Goal: Use online tool/utility: Utilize a website feature to perform a specific function

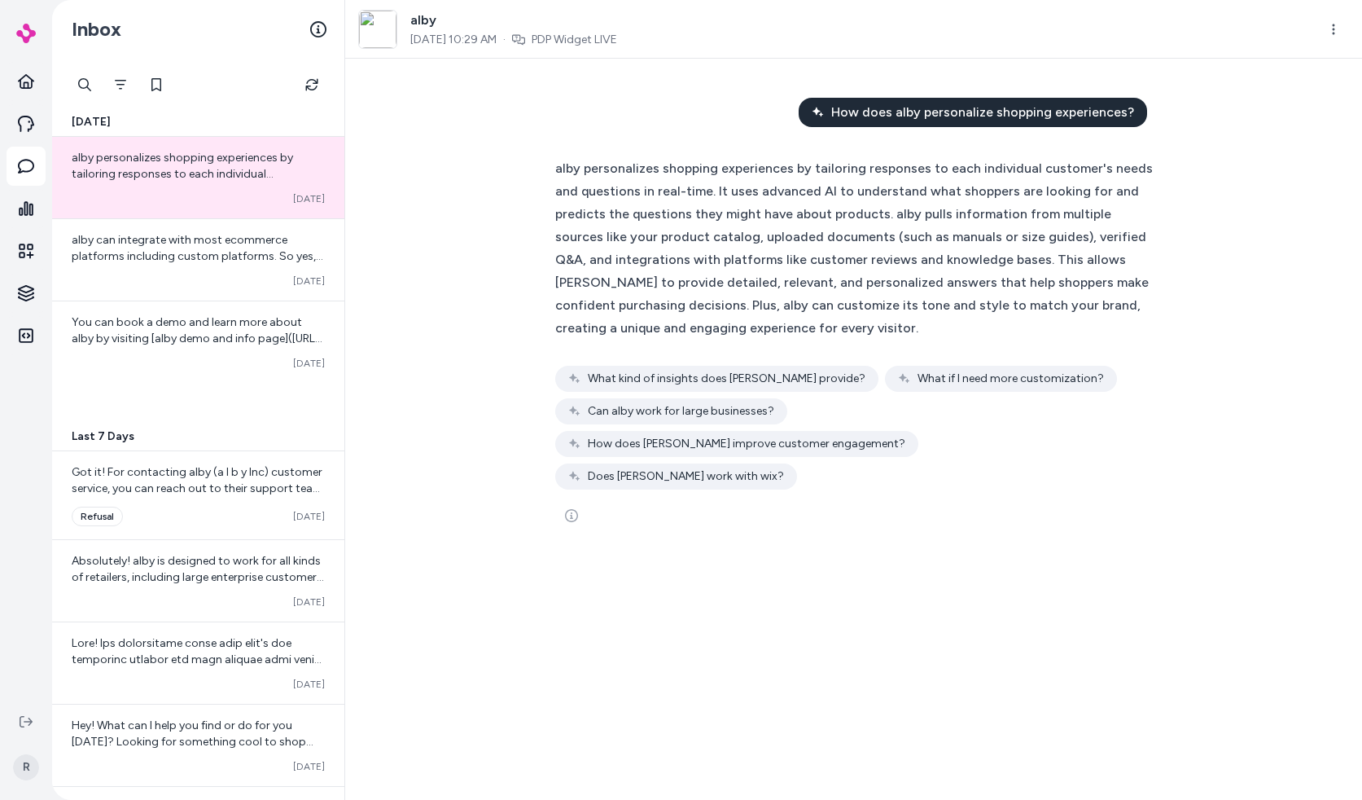
scroll to position [369, 0]
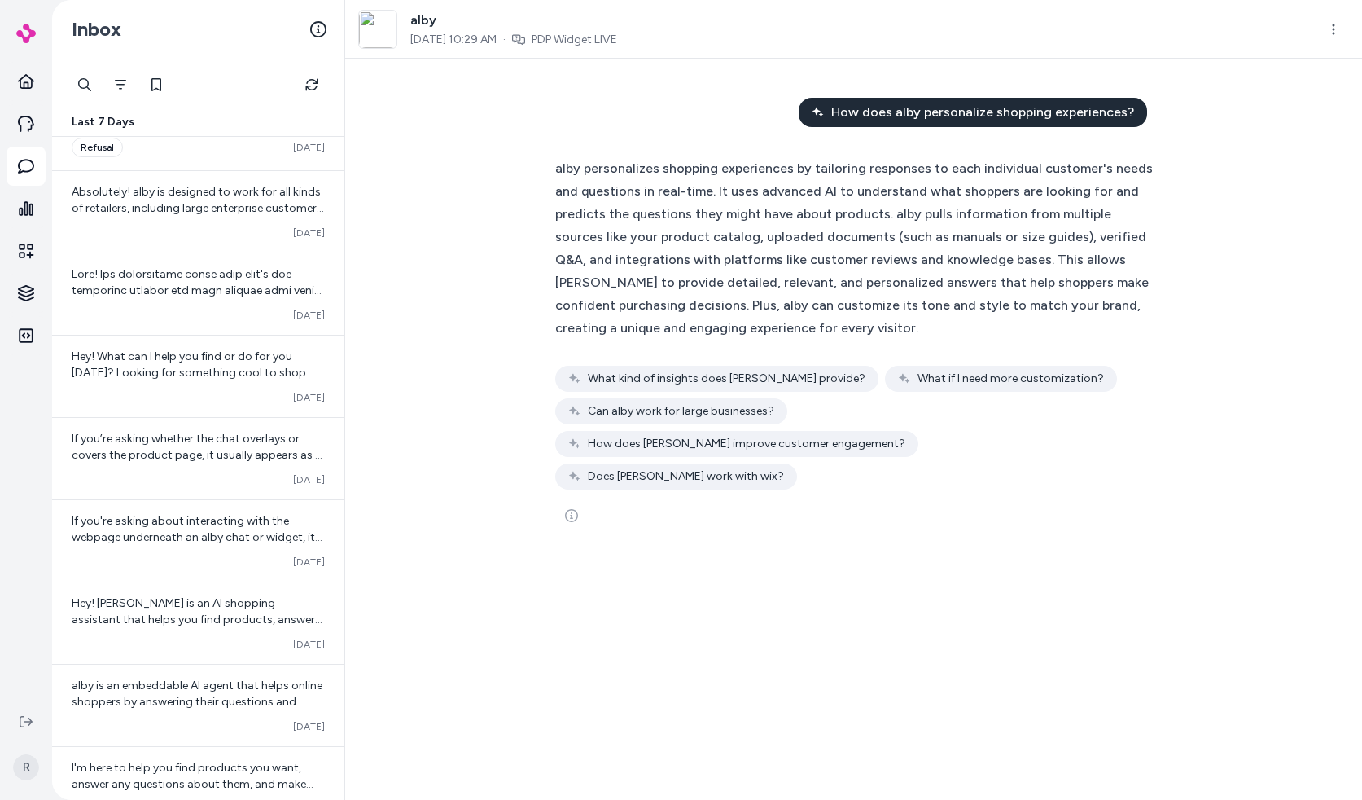
click at [520, 174] on div "How does alby personalize shopping experiences? alby personalizes shopping expe…" at bounding box center [853, 429] width 1017 height 741
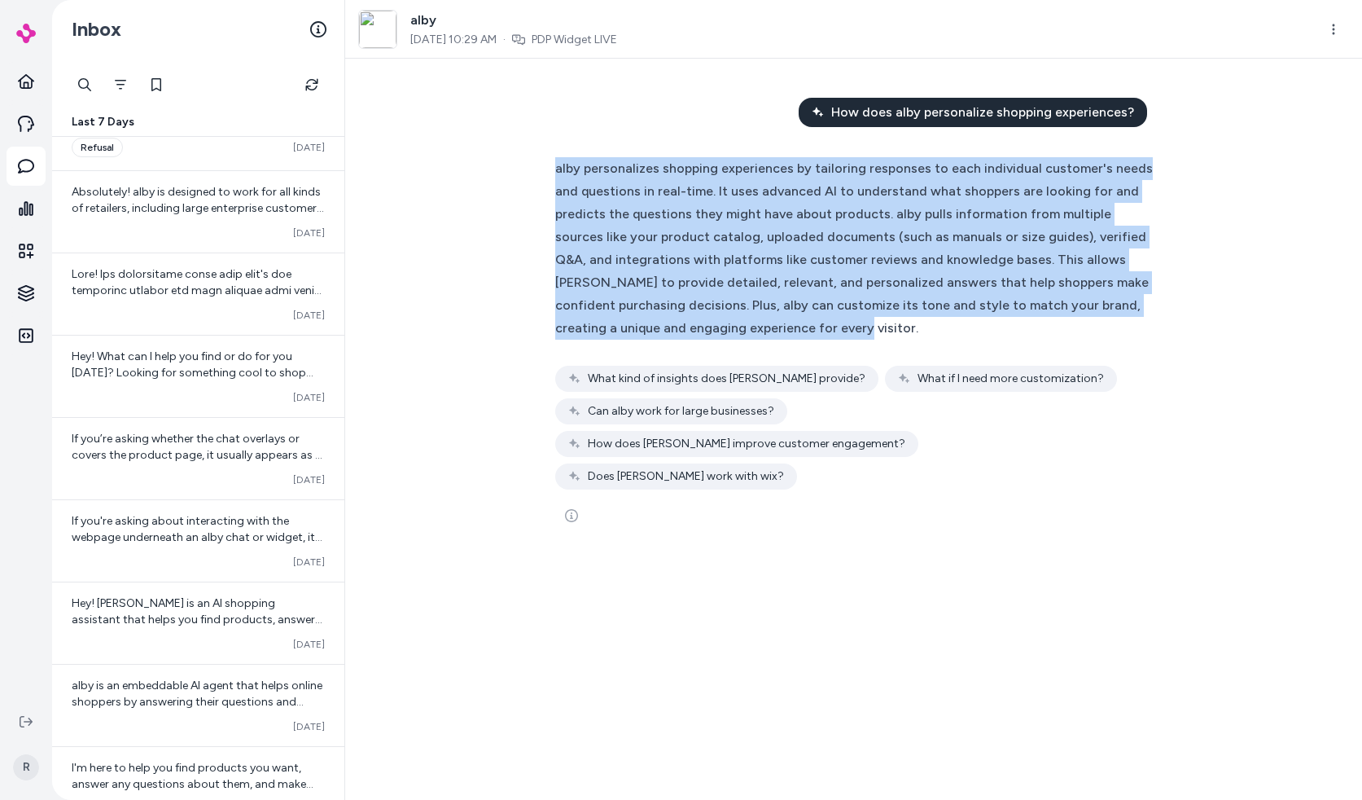
drag, startPoint x: 553, startPoint y: 169, endPoint x: 802, endPoint y: 318, distance: 290.8
click at [802, 318] on div "alby personalizes shopping experiences by tailoring responses to each individua…" at bounding box center [854, 345] width 625 height 396
click at [832, 328] on div "alby personalizes shopping experiences by tailoring responses to each individua…" at bounding box center [854, 248] width 598 height 182
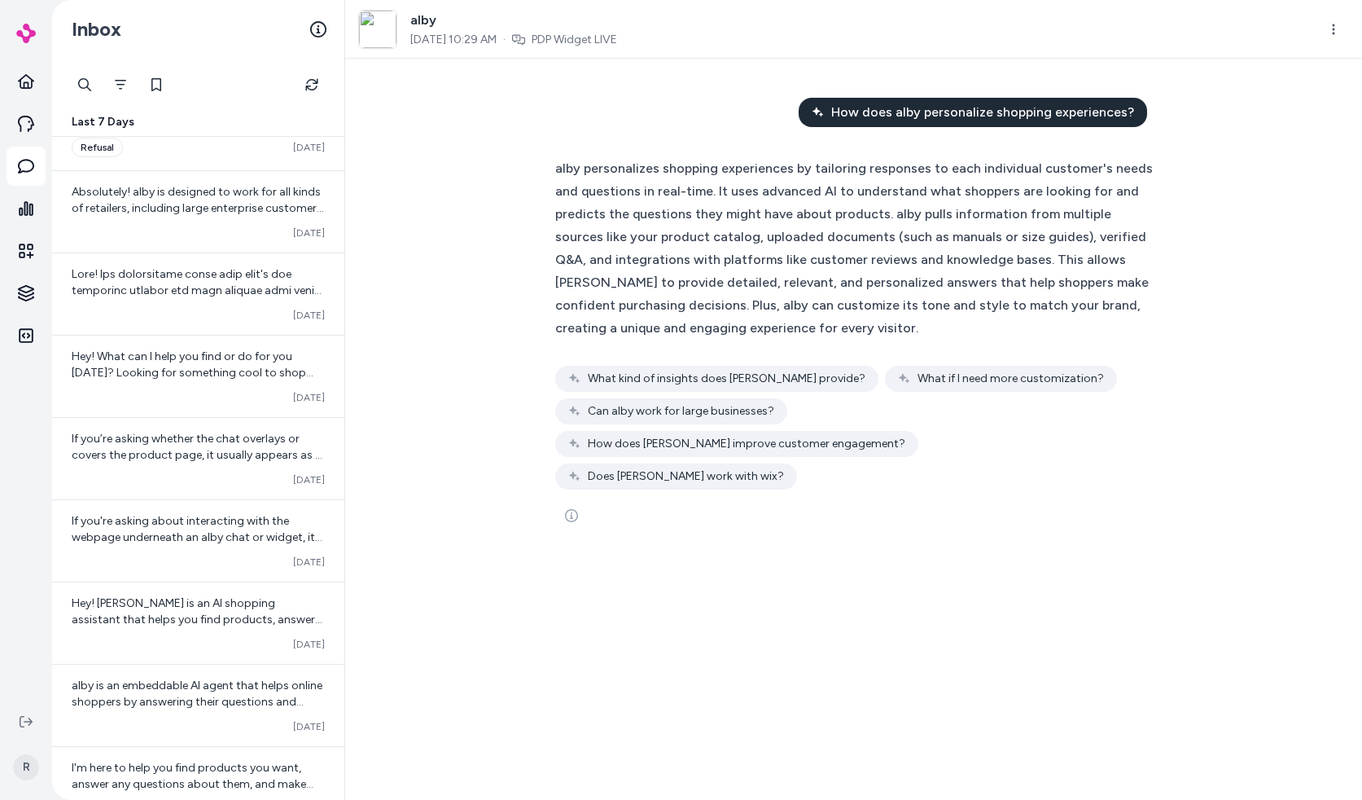
click at [463, 143] on div "How does alby personalize shopping experiences? alby personalizes shopping expe…" at bounding box center [853, 429] width 1017 height 741
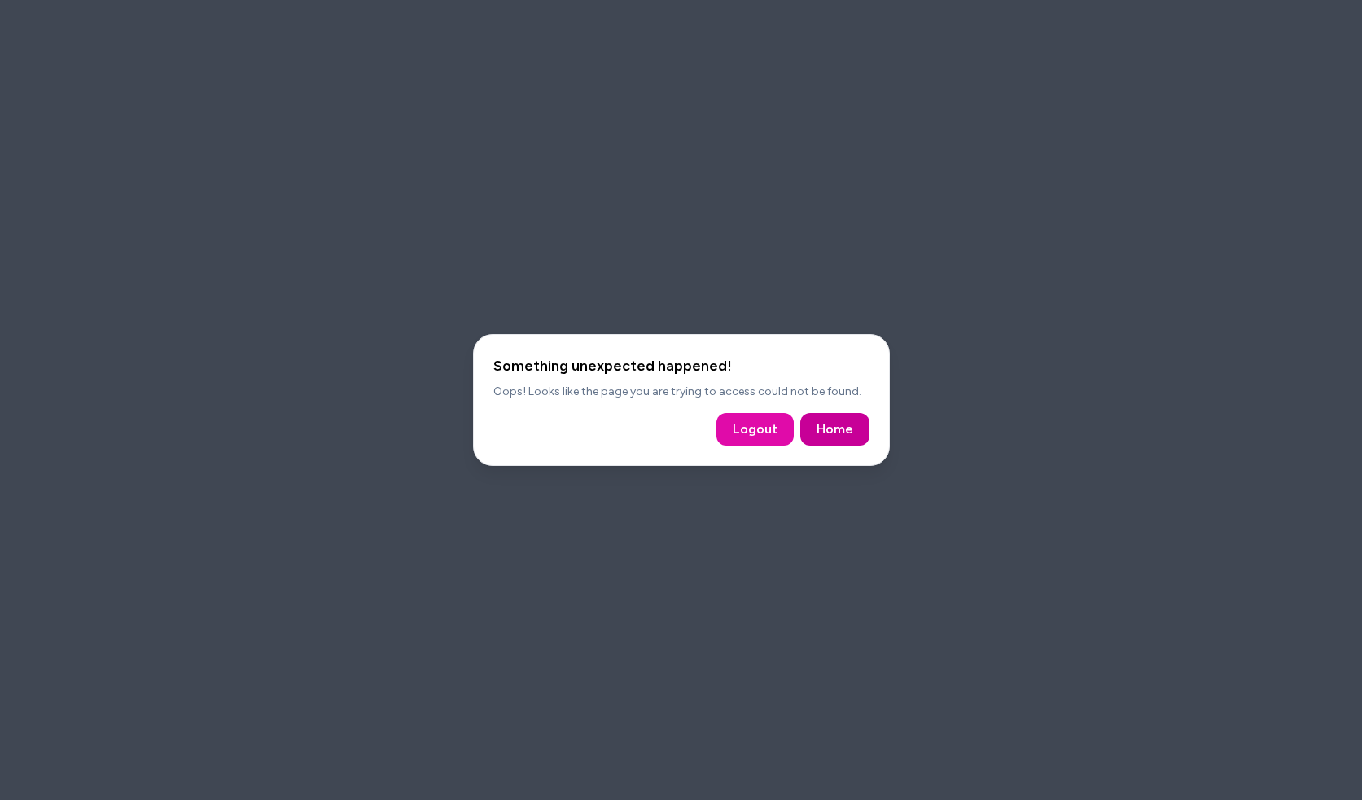
click at [843, 431] on link "Home" at bounding box center [835, 429] width 37 height 20
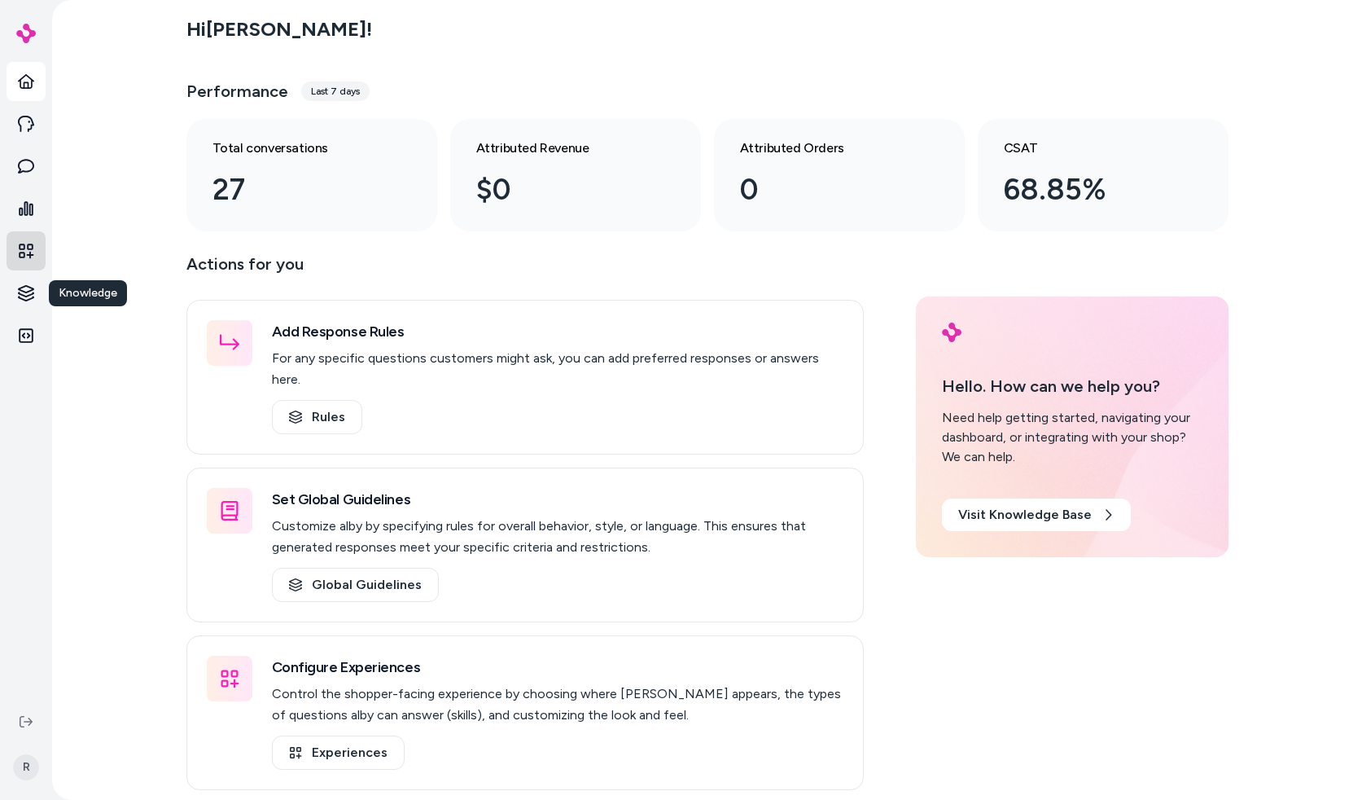
click at [22, 248] on icon at bounding box center [26, 250] width 15 height 15
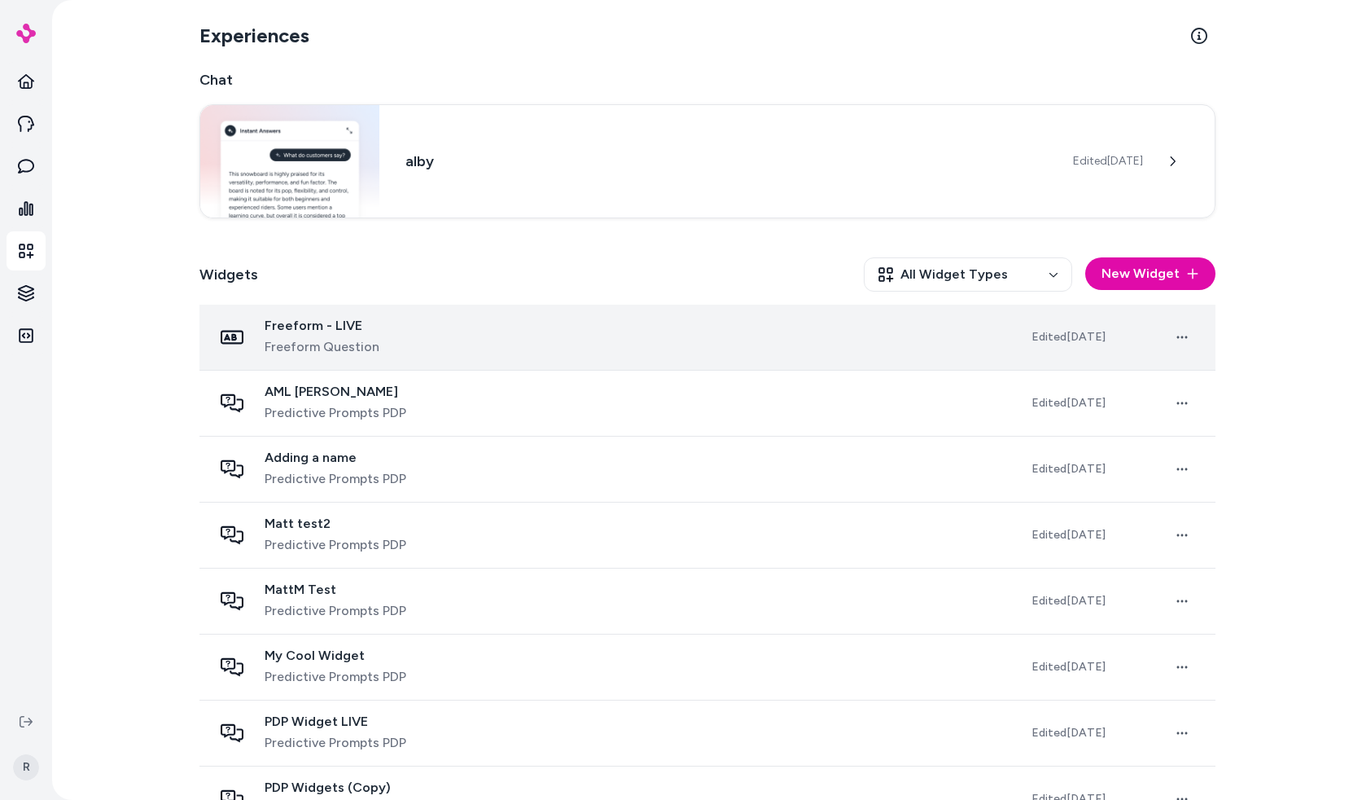
click at [435, 332] on div "Freeform - LIVE Freeform Question" at bounding box center [609, 337] width 793 height 39
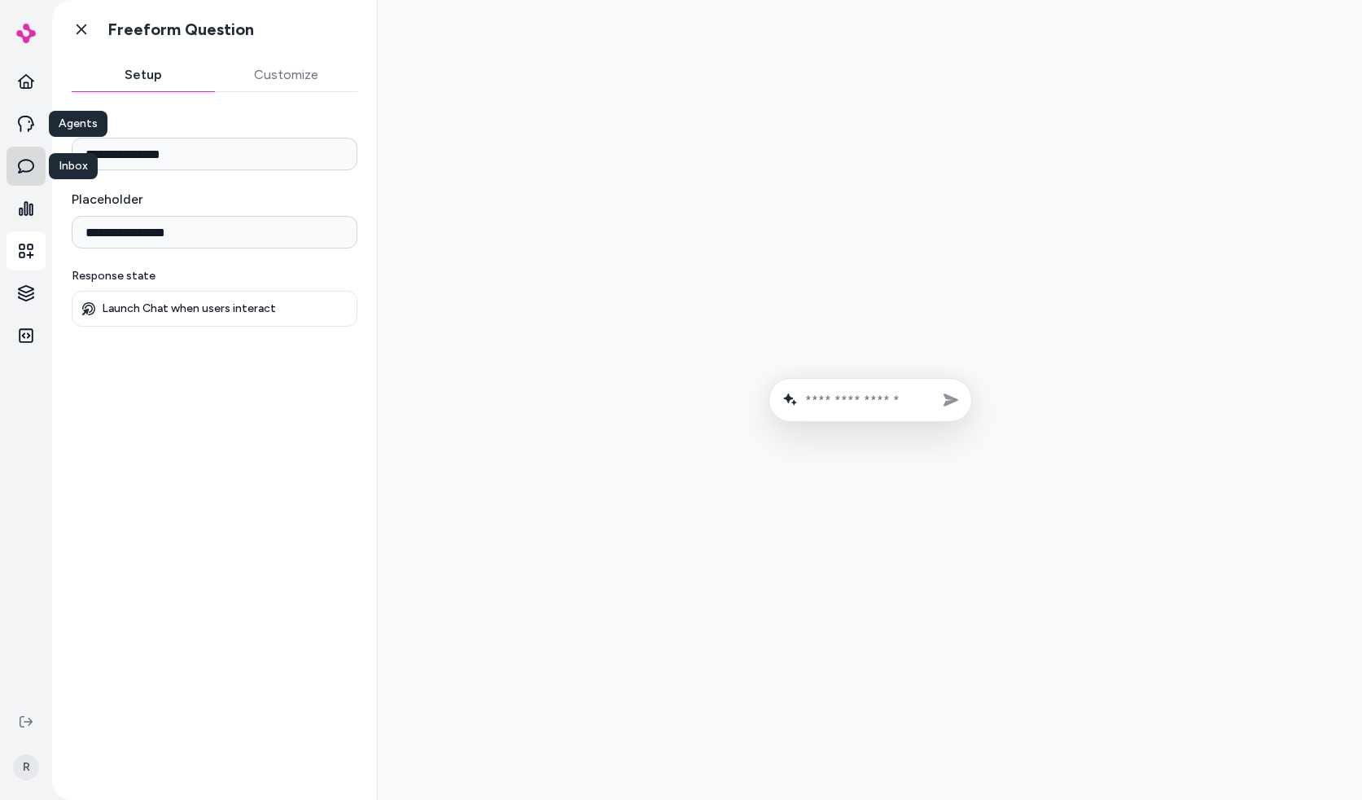
click at [25, 160] on icon at bounding box center [26, 166] width 16 height 15
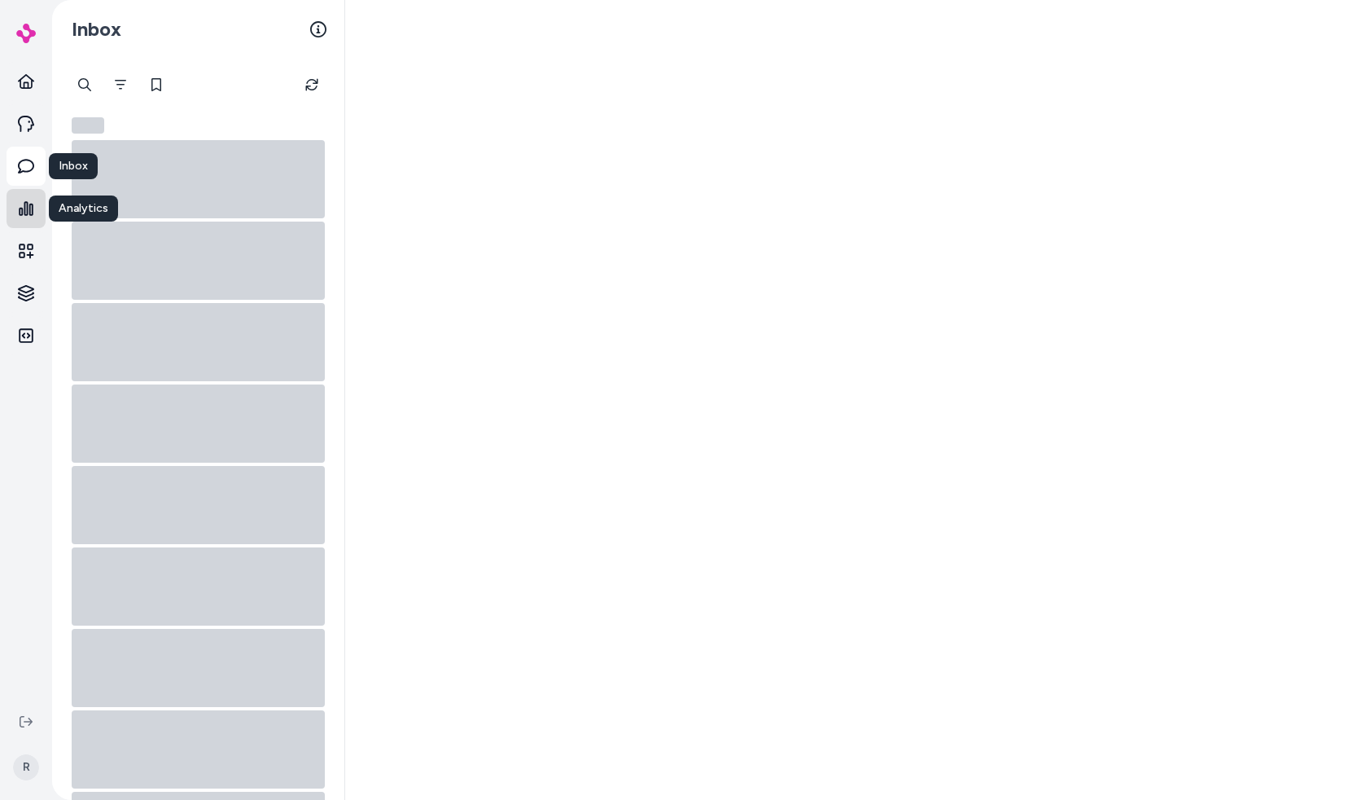
click at [24, 210] on icon at bounding box center [26, 208] width 15 height 15
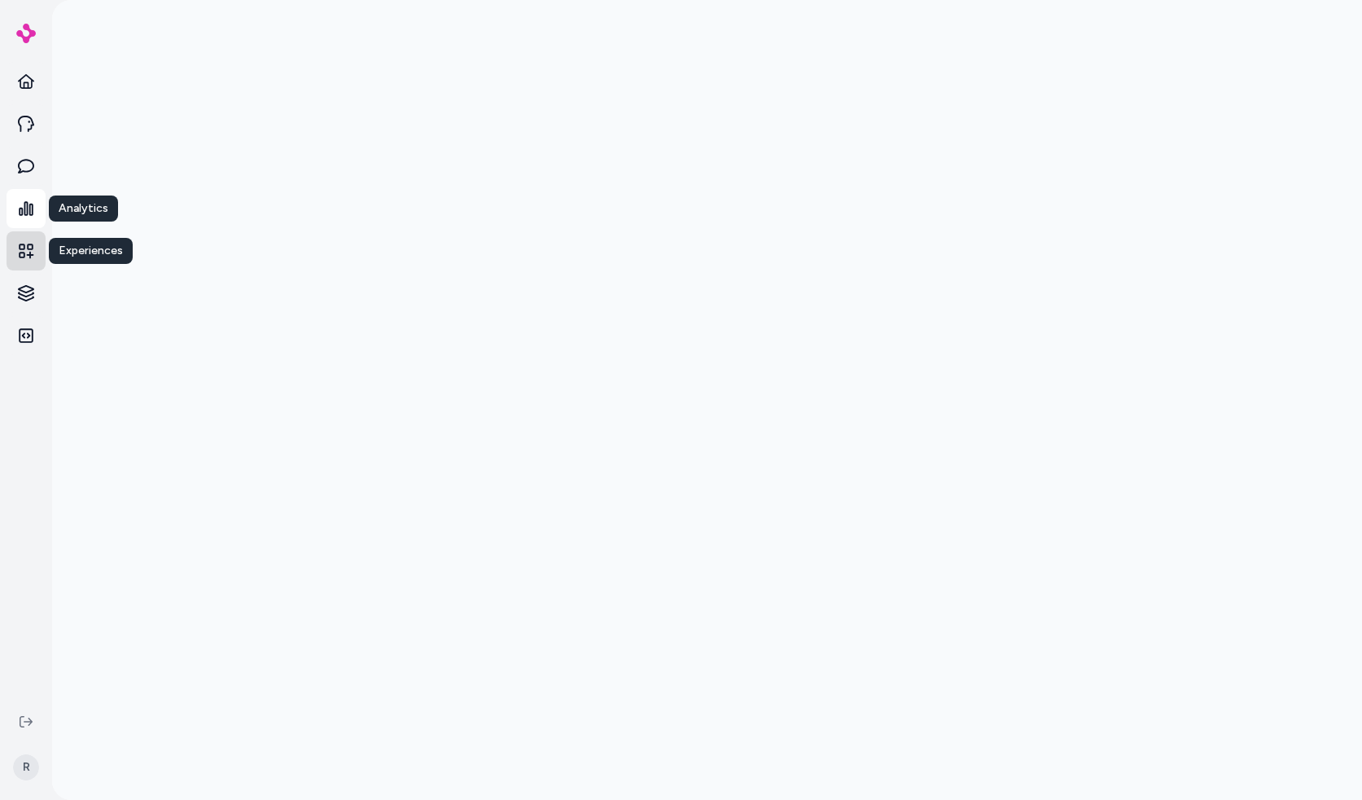
click at [16, 242] on link "Experiences" at bounding box center [26, 250] width 39 height 39
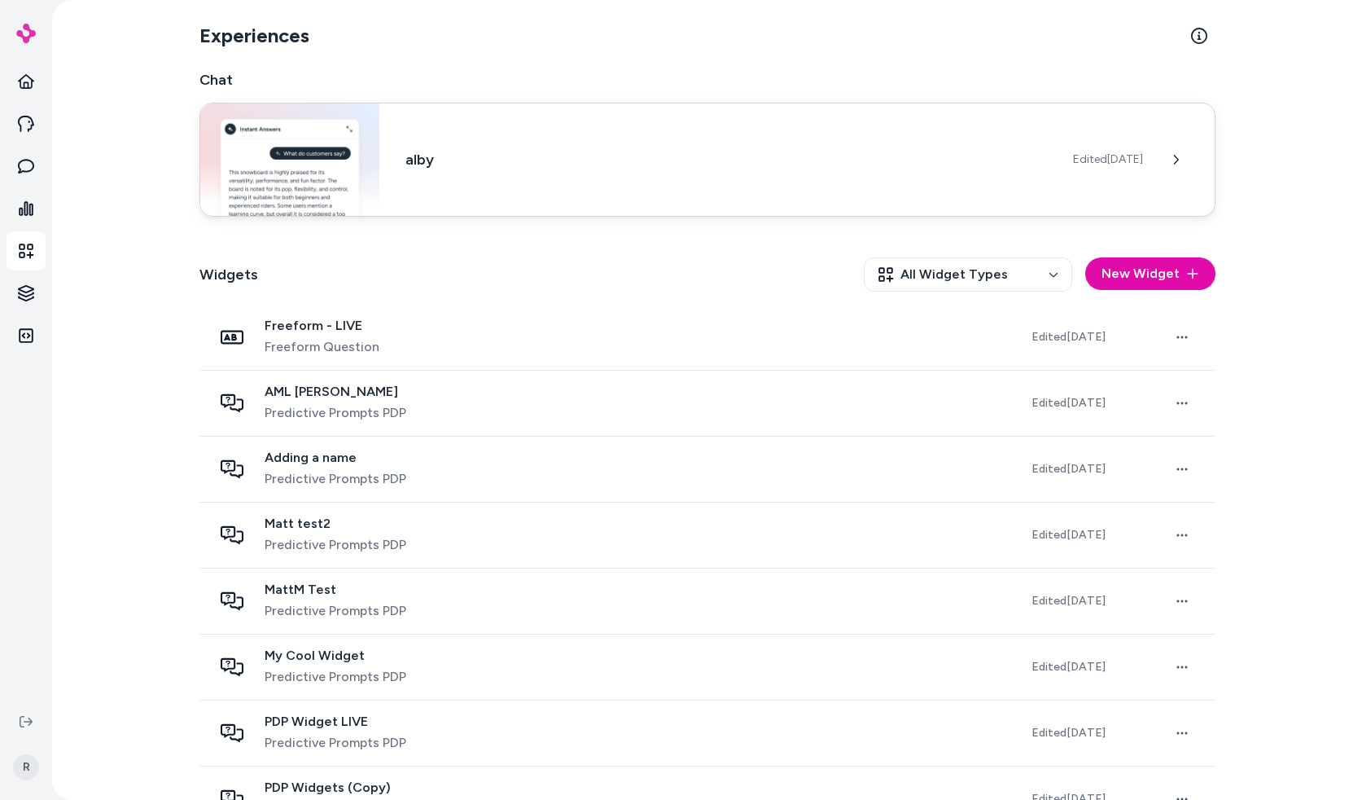
click at [783, 143] on div "alby Edited Sep 19, 2025" at bounding box center [708, 160] width 1016 height 114
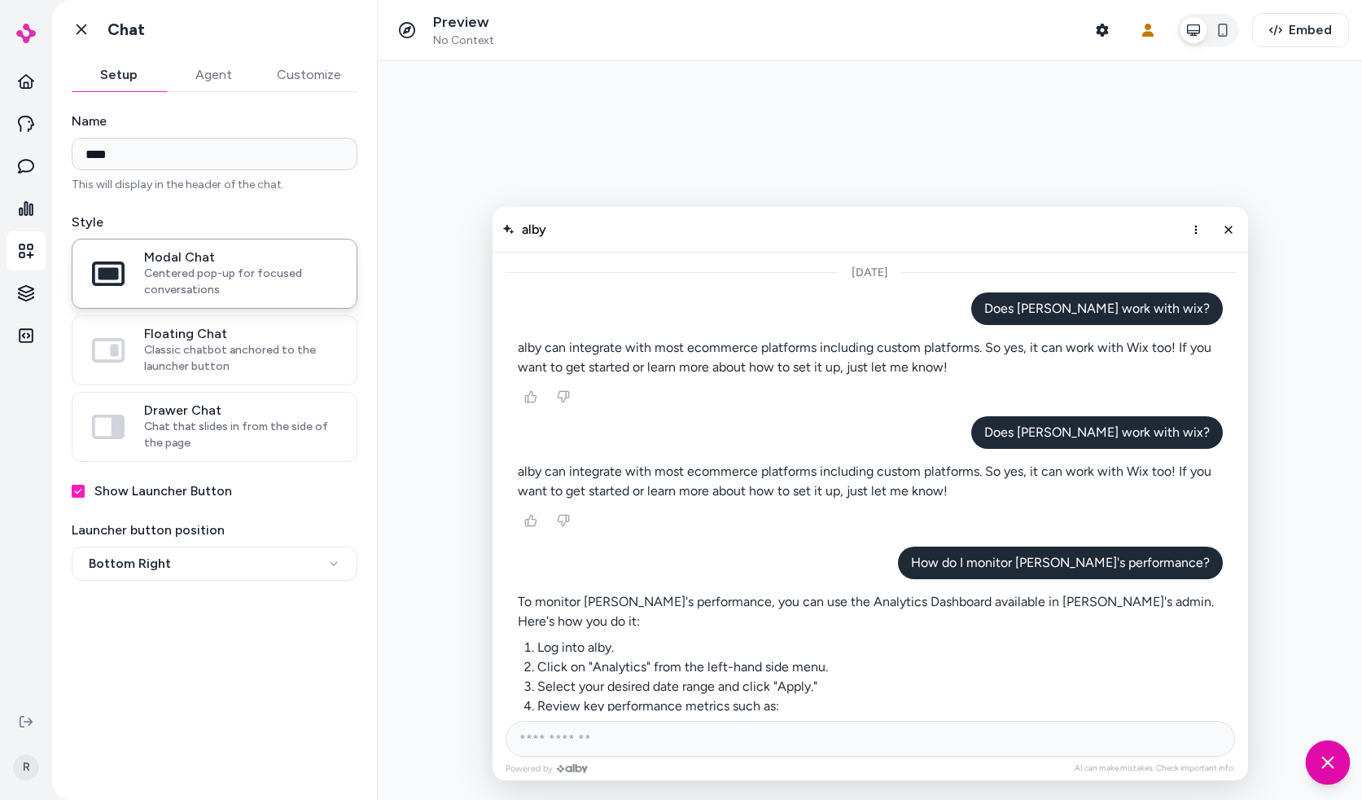
scroll to position [637, 0]
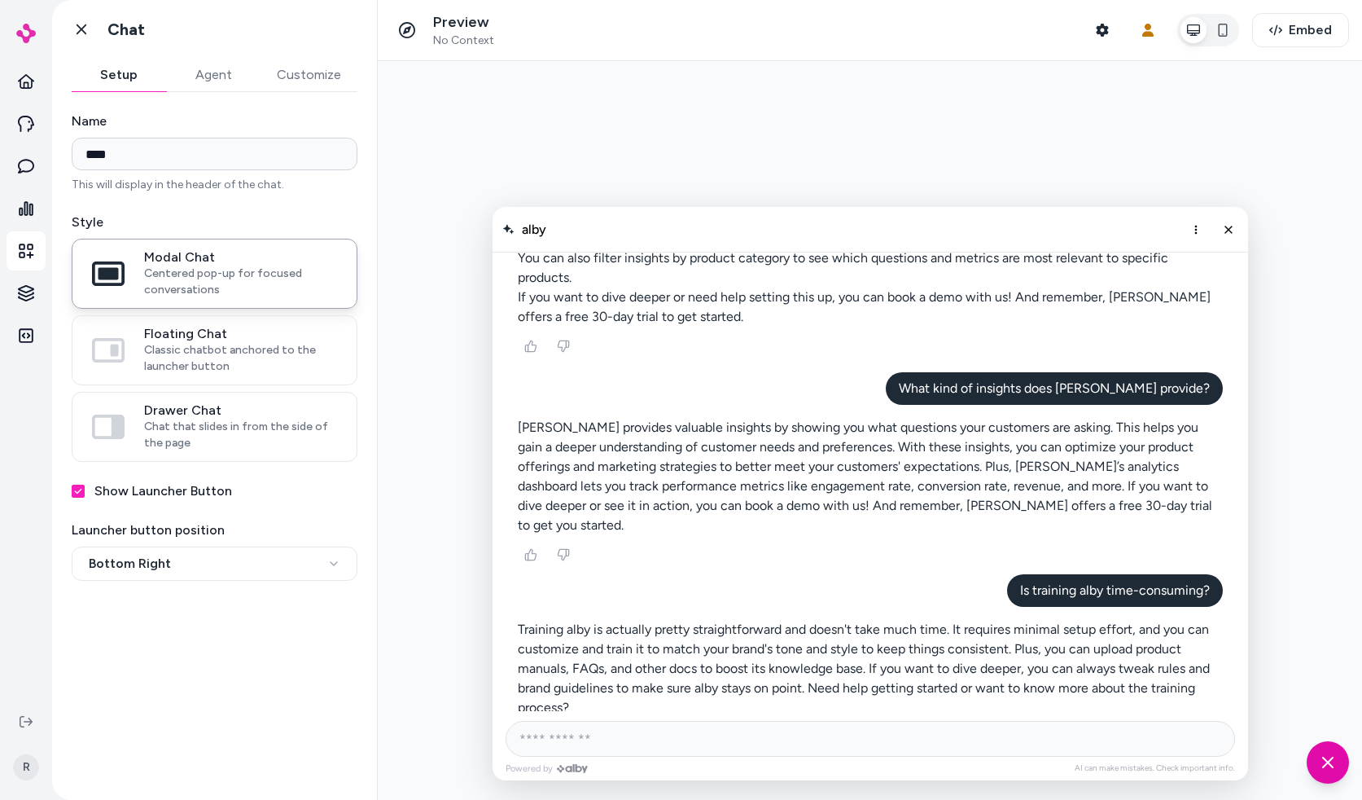
click at [535, 200] on div at bounding box center [870, 430] width 985 height 739
drag, startPoint x: 157, startPoint y: 138, endPoint x: 256, endPoint y: 636, distance: 507.2
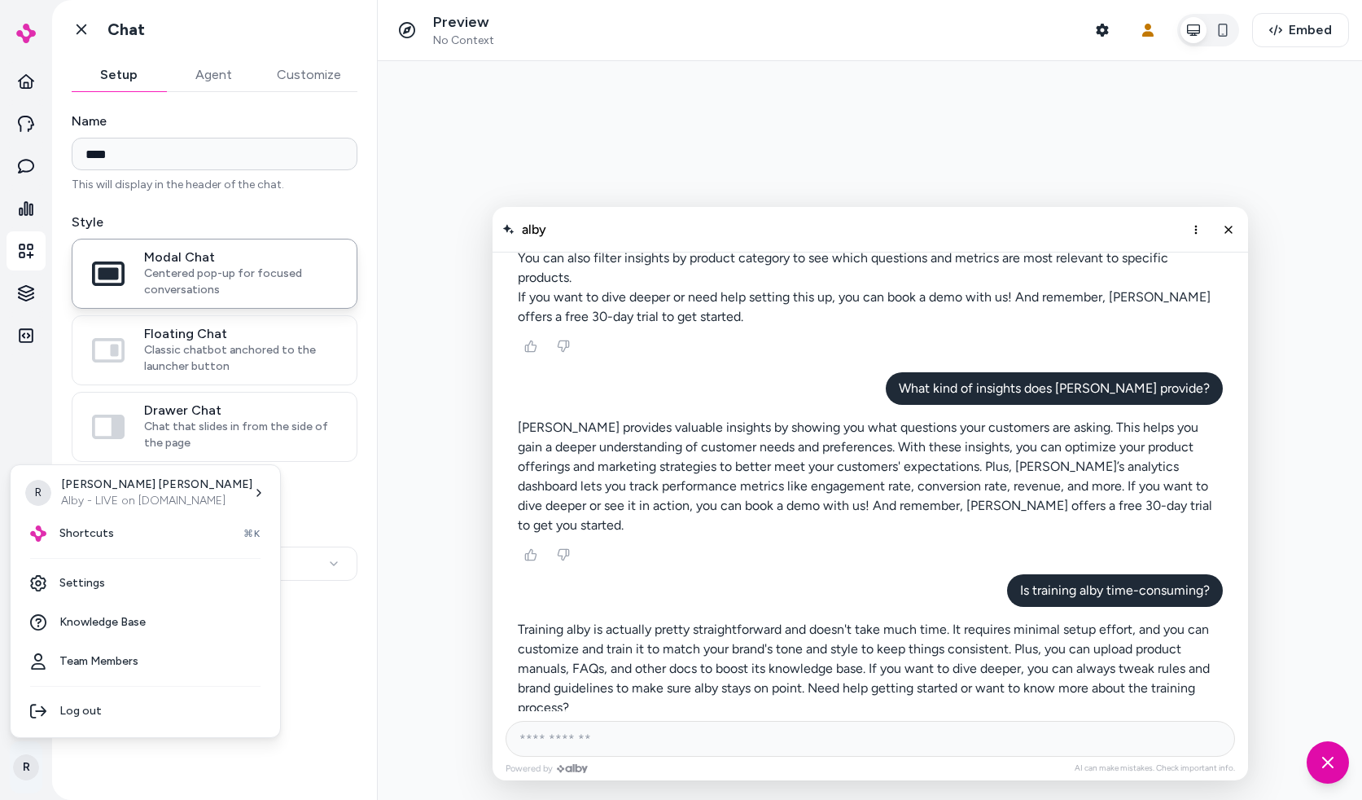
click at [29, 768] on html "**********" at bounding box center [681, 400] width 1362 height 800
click at [111, 539] on div "Shortcuts ⌘K" at bounding box center [145, 533] width 257 height 39
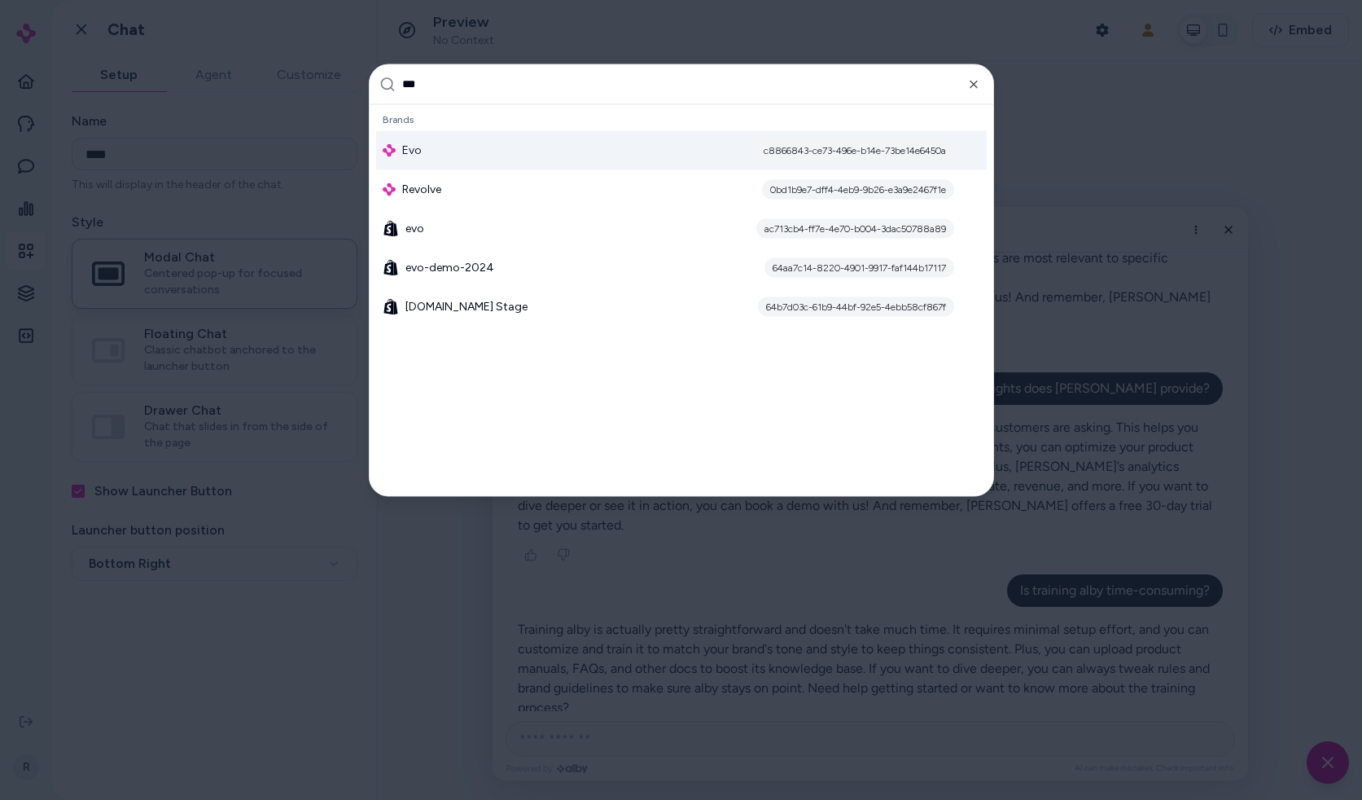
type input "***"
click at [402, 153] on span "Evo" at bounding box center [412, 150] width 20 height 16
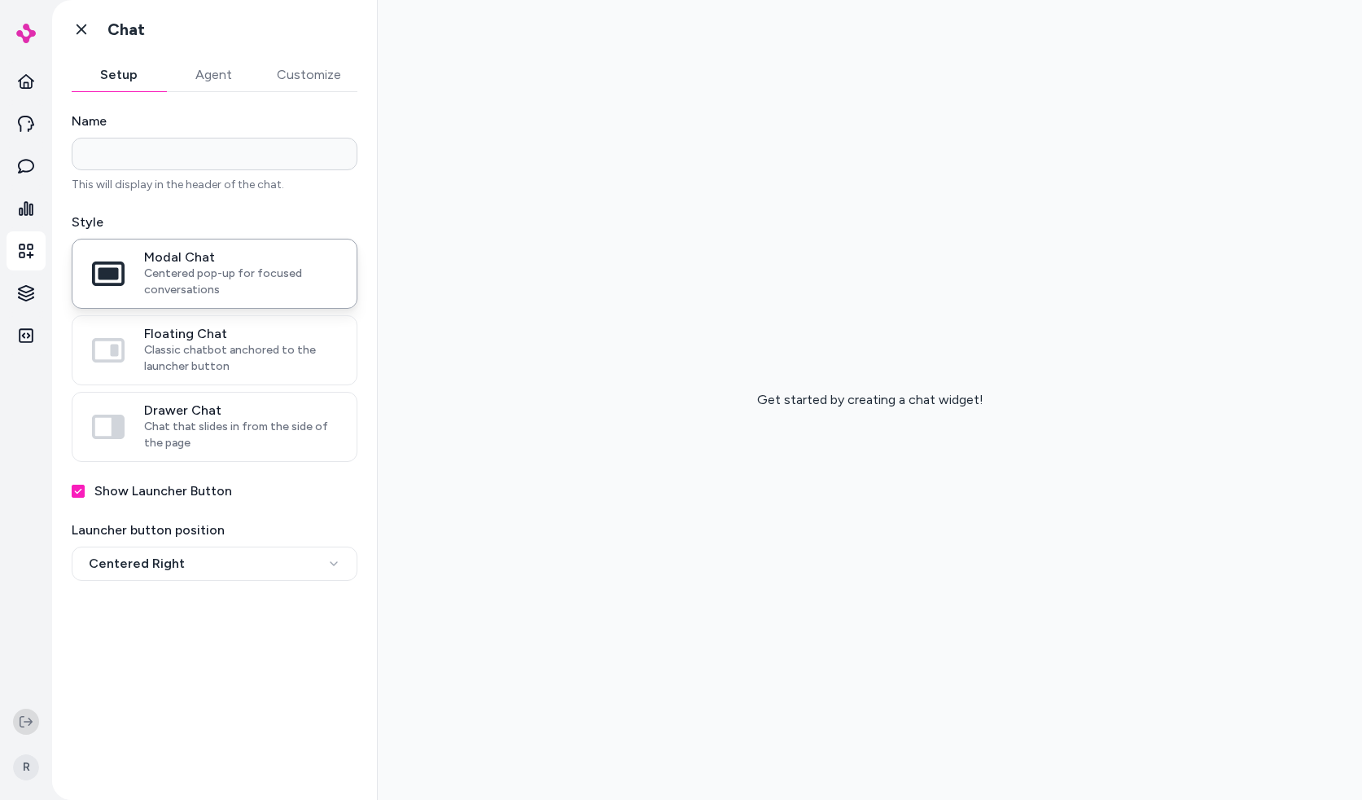
click at [34, 719] on button at bounding box center [26, 721] width 26 height 26
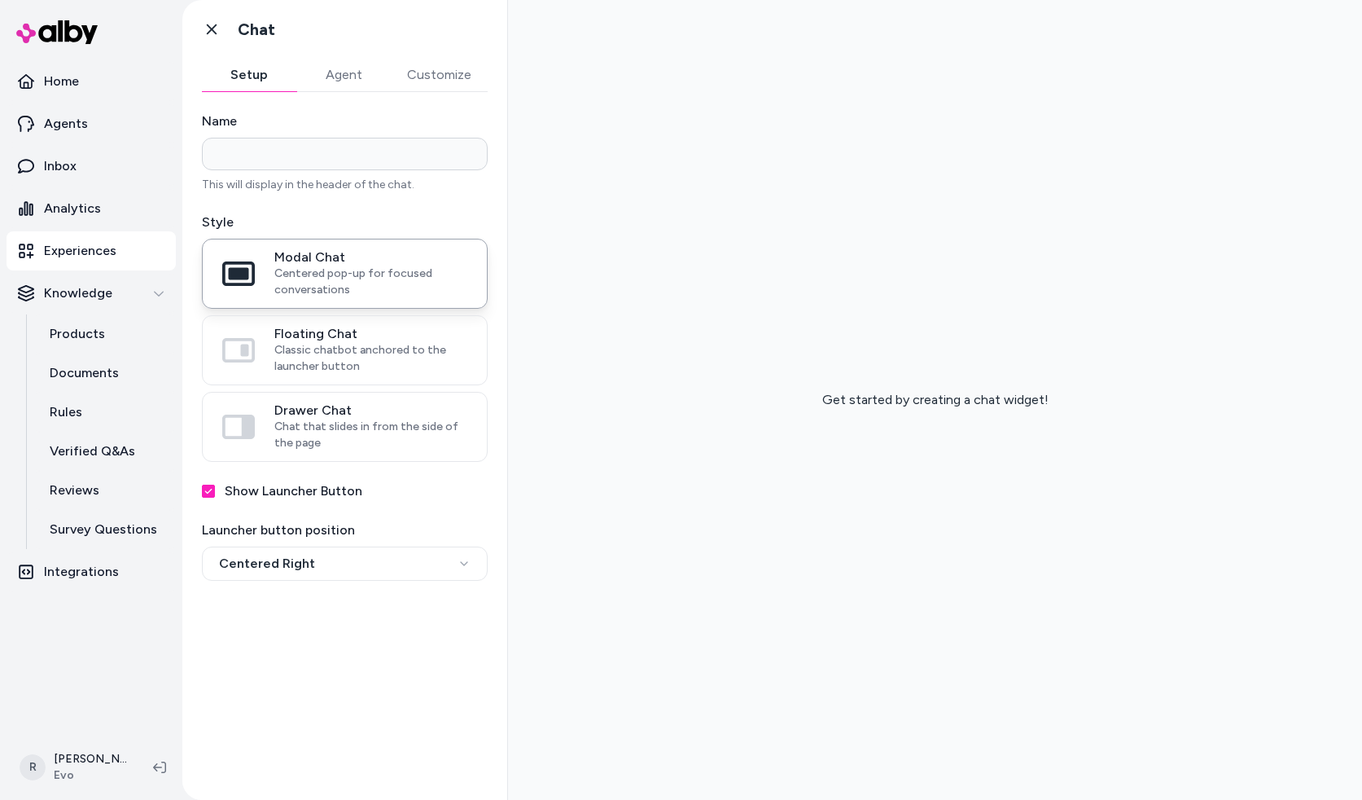
click at [163, 770] on icon at bounding box center [159, 767] width 13 height 13
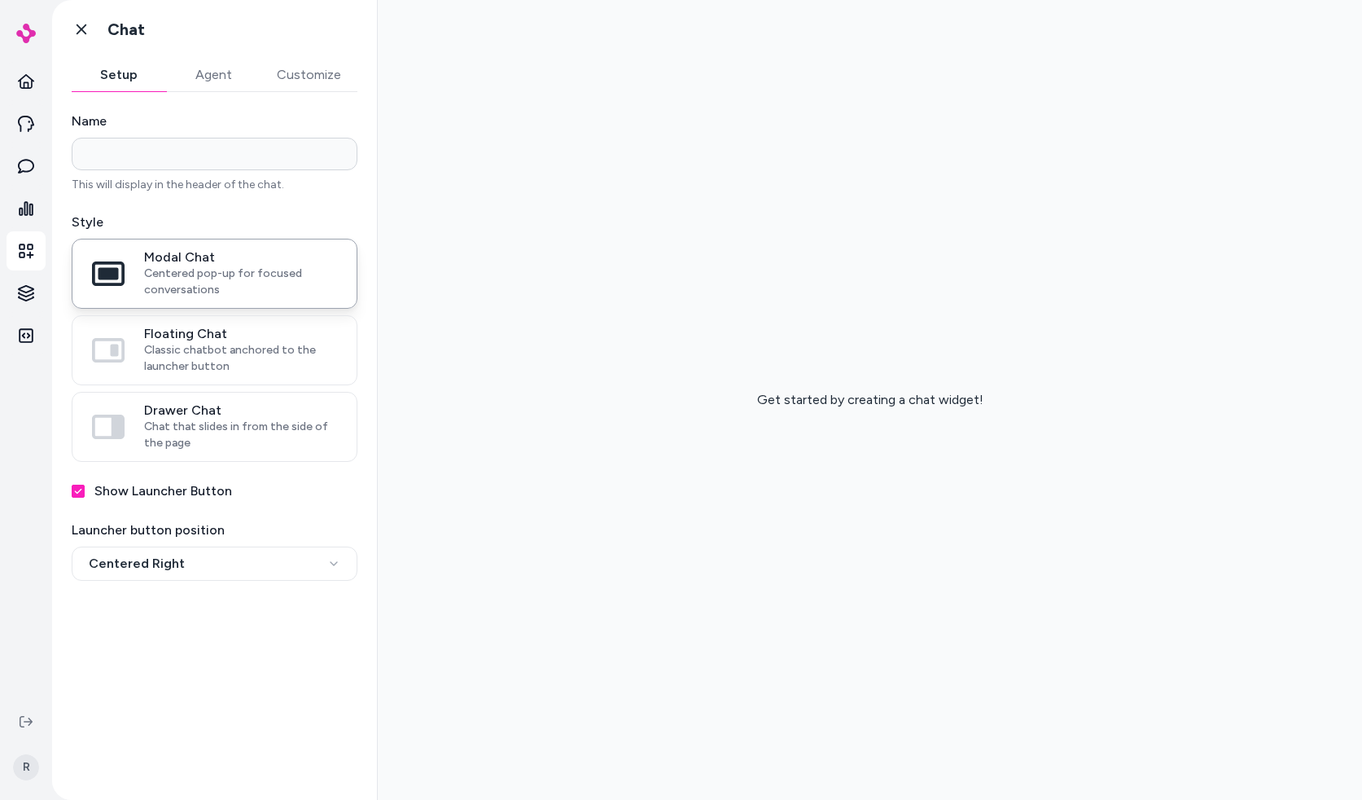
drag, startPoint x: 594, startPoint y: 264, endPoint x: 597, endPoint y: 273, distance: 9.3
click at [595, 266] on div "Get started by creating a chat widget!" at bounding box center [870, 400] width 985 height 800
click at [910, 281] on div "Get started by creating a chat widget!" at bounding box center [870, 400] width 985 height 800
drag, startPoint x: 799, startPoint y: 49, endPoint x: 772, endPoint y: 57, distance: 28.1
click at [799, 50] on div "Get started by creating a chat widget!" at bounding box center [870, 400] width 985 height 800
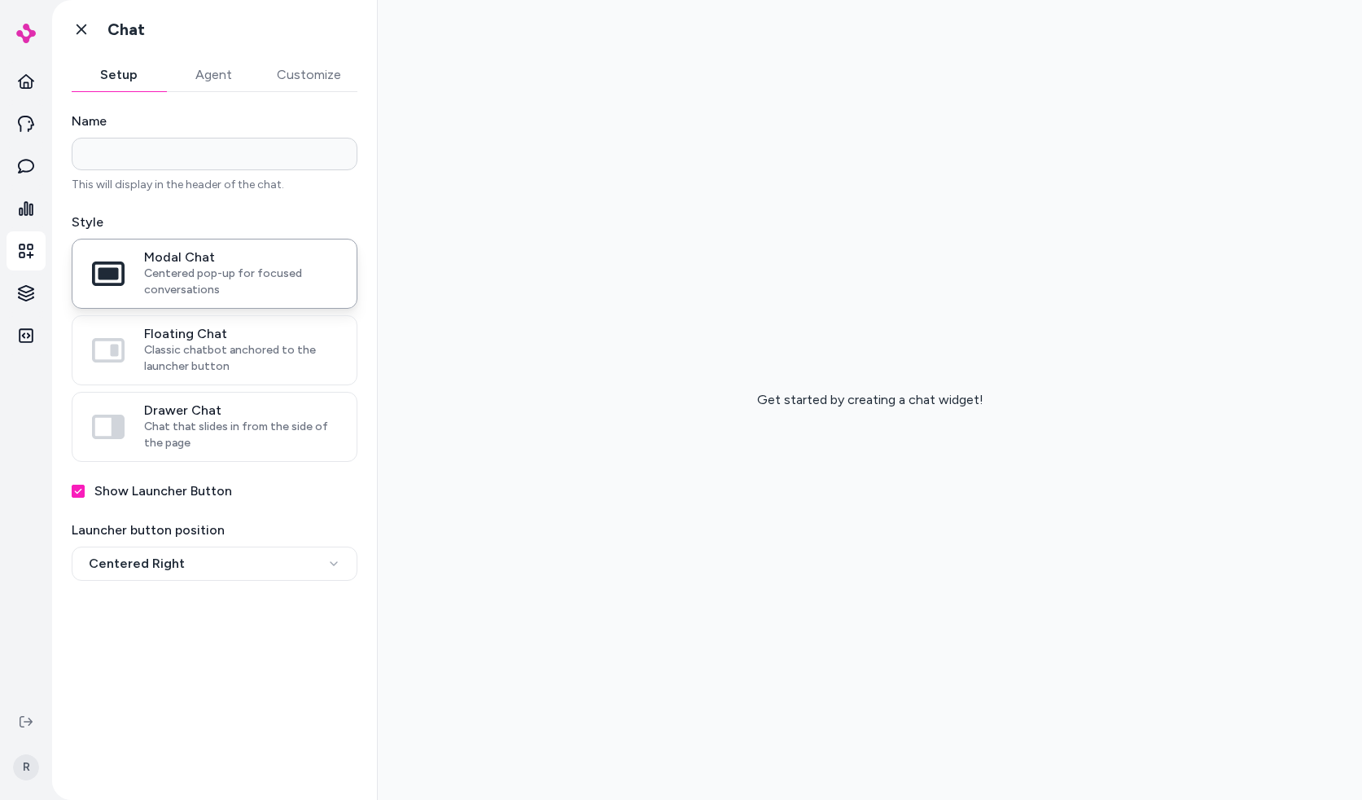
click at [739, 201] on div "Get started by creating a chat widget!" at bounding box center [870, 400] width 985 height 800
click at [511, 397] on div "Get started by creating a chat widget!" at bounding box center [870, 400] width 985 height 800
drag, startPoint x: 646, startPoint y: 305, endPoint x: 1312, endPoint y: 619, distance: 736.2
click at [1315, 622] on div "Get started by creating a chat widget!" at bounding box center [870, 400] width 985 height 800
click at [1262, 616] on div "Get started by creating a chat widget!" at bounding box center [870, 400] width 985 height 800
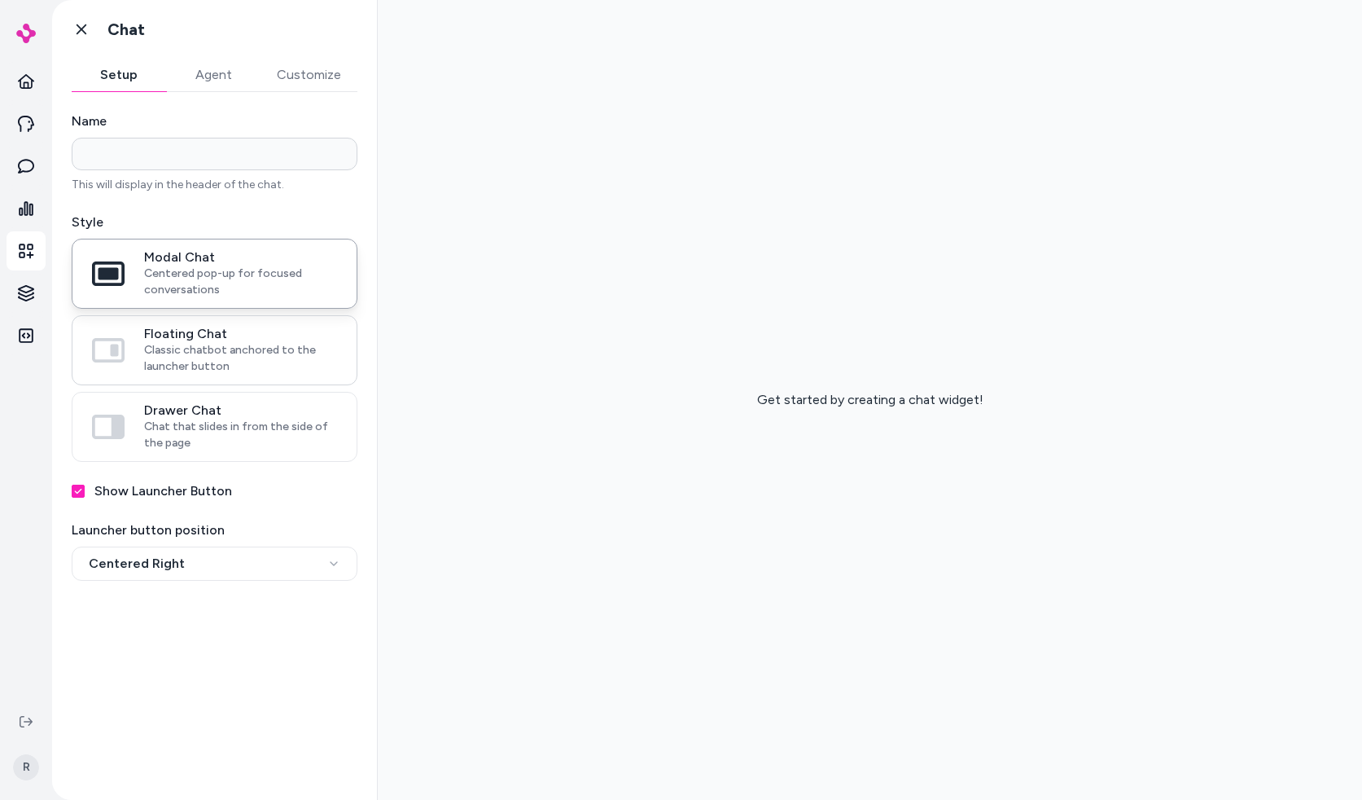
click at [296, 330] on span "Floating Chat" at bounding box center [240, 334] width 193 height 16
click at [0, 0] on button "Floating Chat Classic chatbot anchored to the launcher button" at bounding box center [0, 0] width 0 height 0
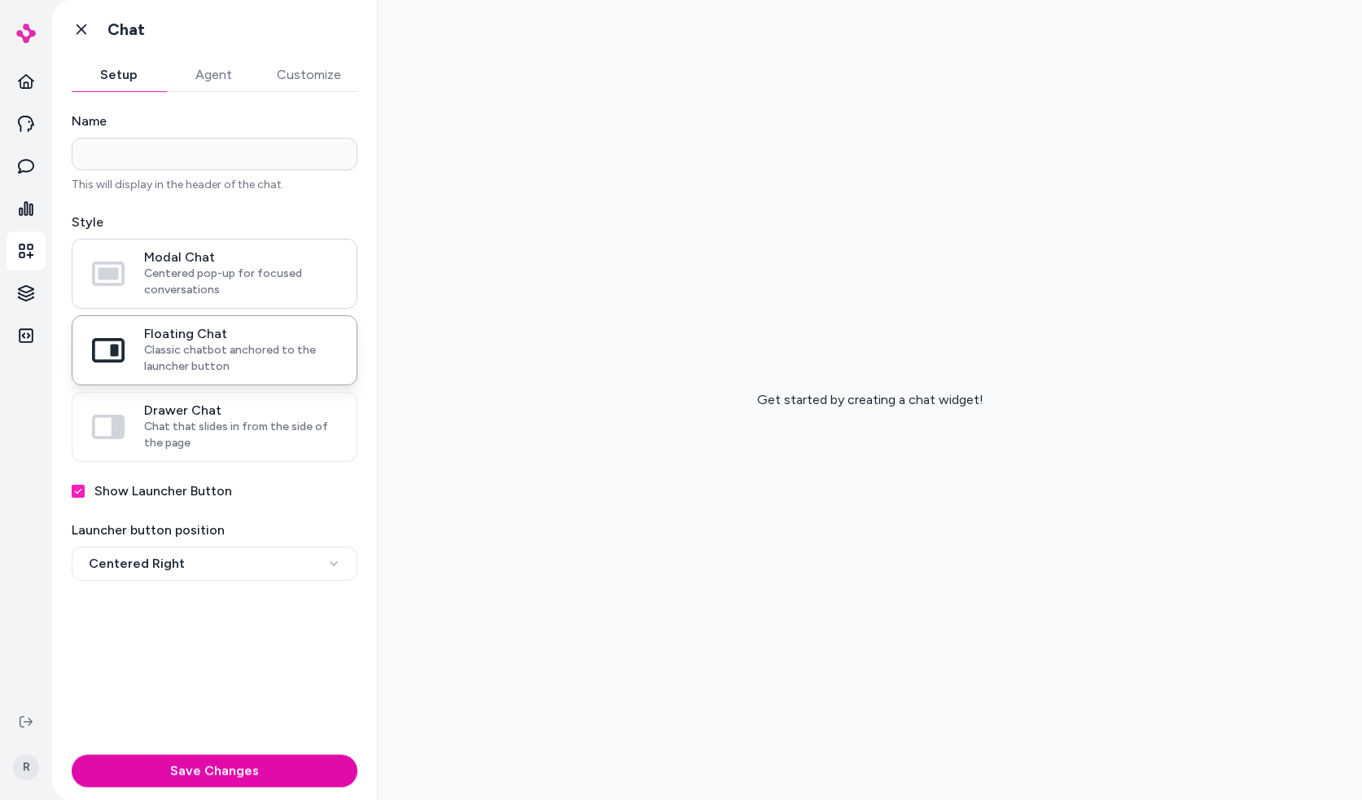
click at [274, 292] on span "Centered pop-up for focused conversations" at bounding box center [240, 281] width 193 height 33
click at [0, 0] on button "Modal Chat Centered pop-up for focused conversations" at bounding box center [0, 0] width 0 height 0
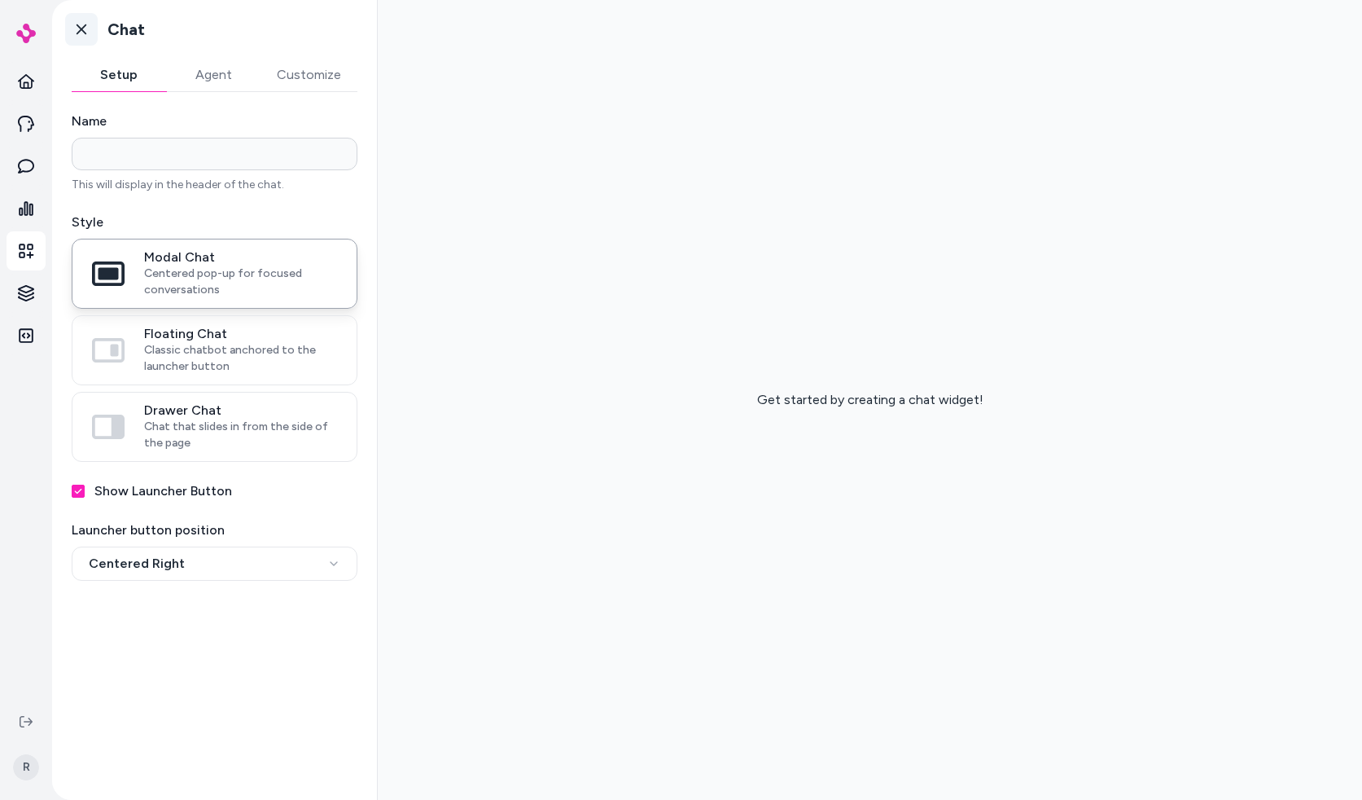
click at [74, 24] on icon at bounding box center [81, 29] width 16 height 16
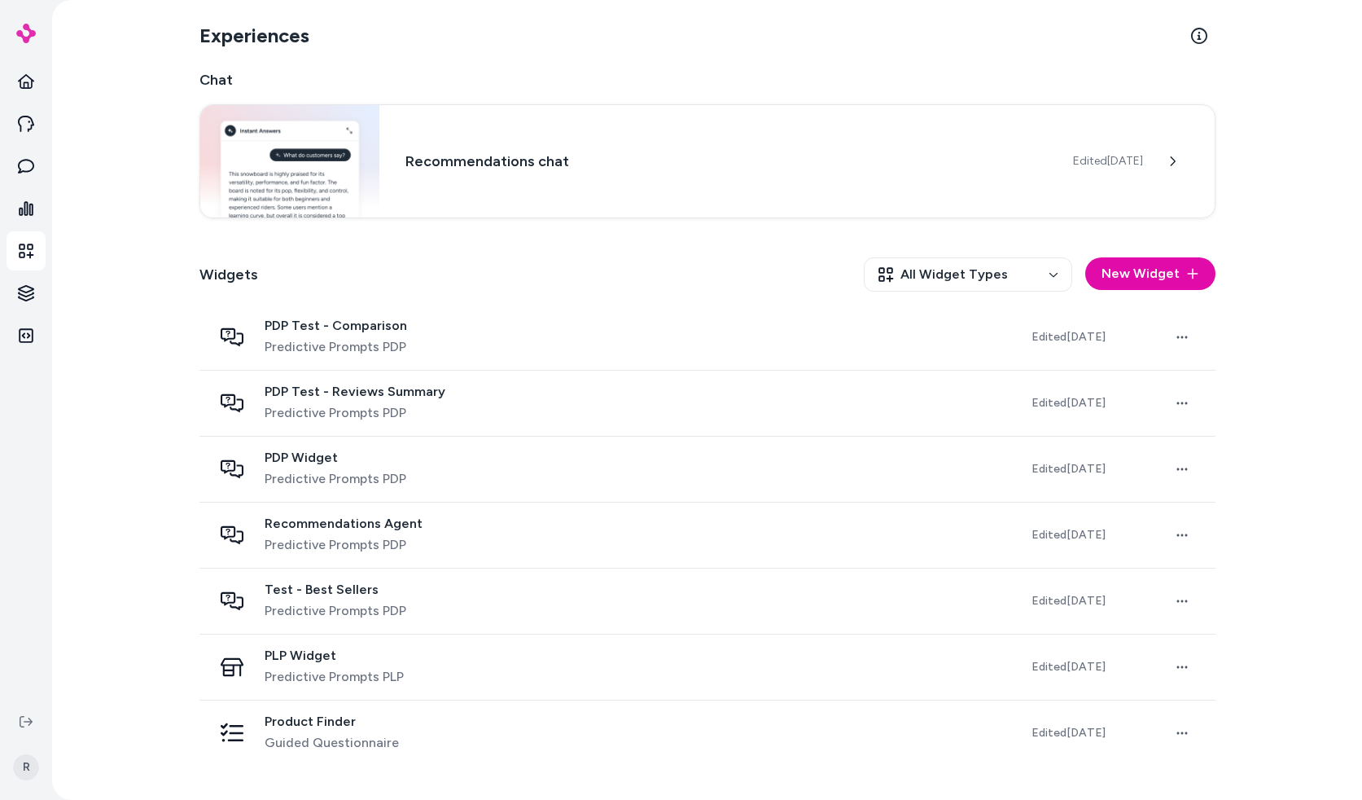
click at [724, 272] on div "Widgets All Widget Types New Widget" at bounding box center [708, 274] width 1016 height 60
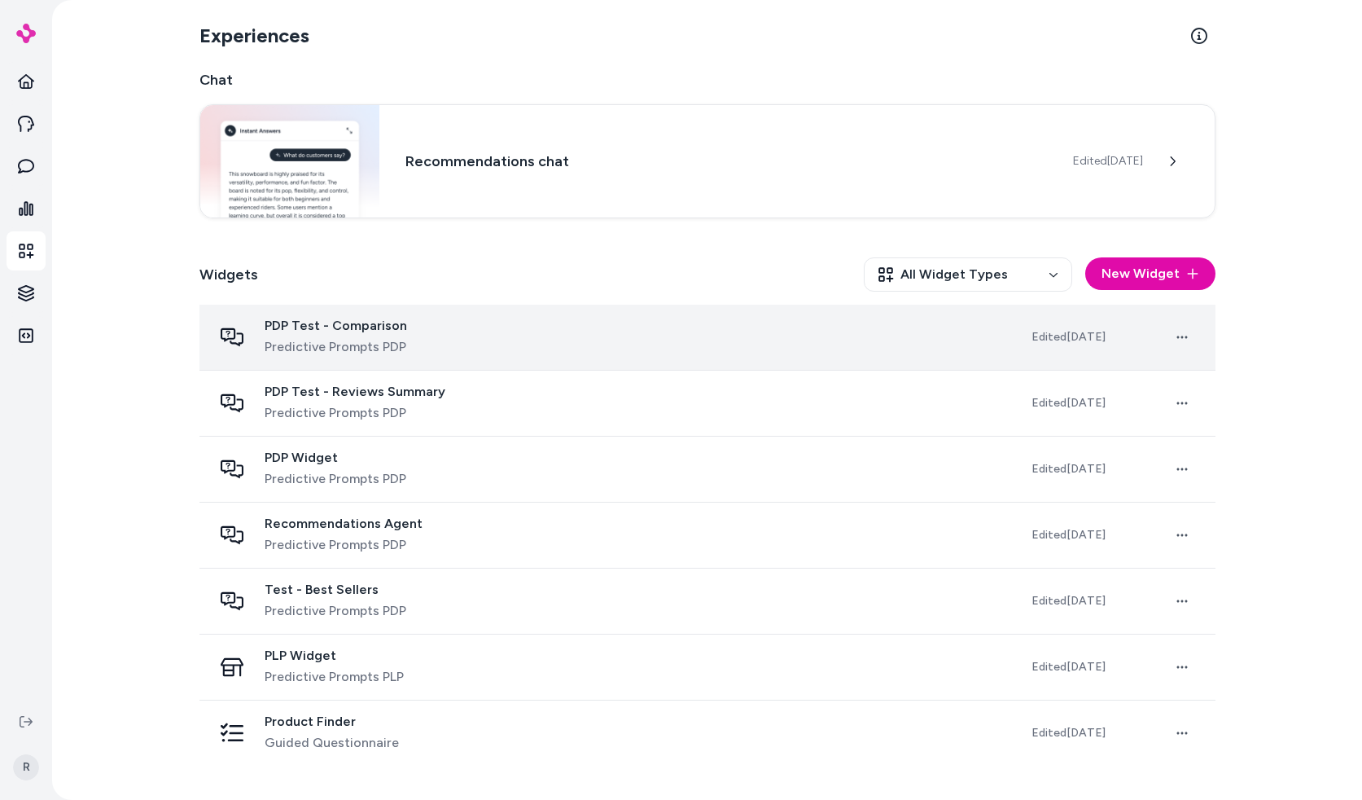
click at [462, 350] on div "PDP Test - Comparison Predictive Prompts PDP" at bounding box center [609, 337] width 793 height 39
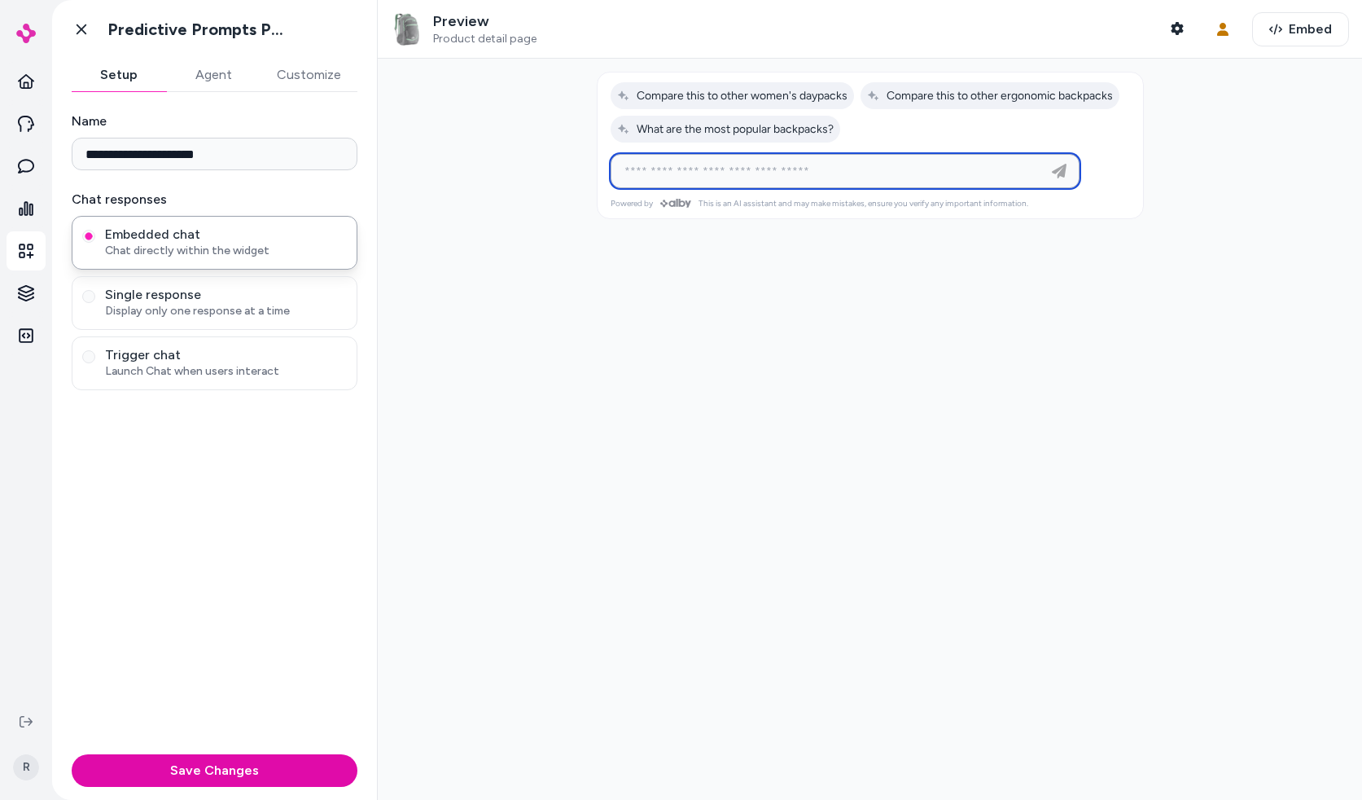
click at [874, 181] on div "Ask any question about this product" at bounding box center [845, 171] width 461 height 33
type input "**********"
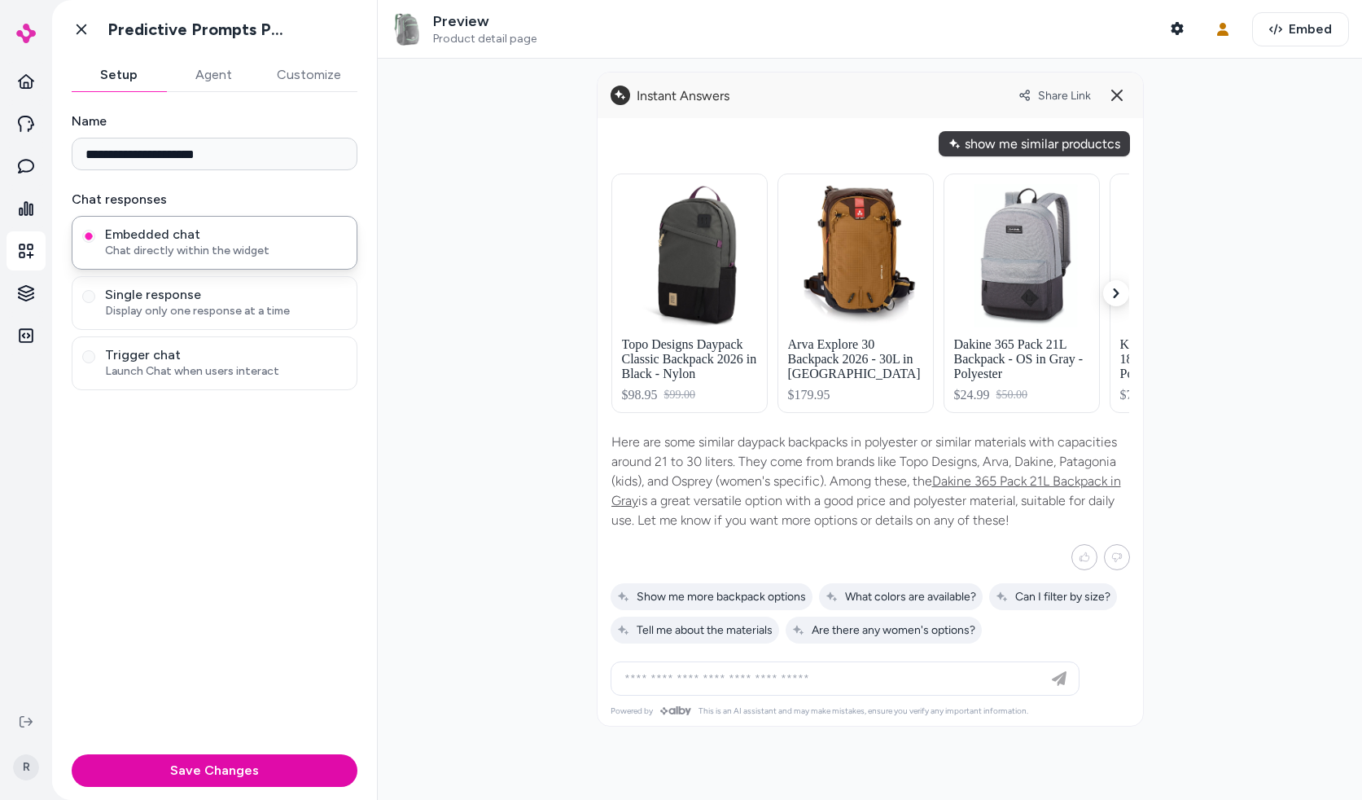
click at [1202, 664] on div at bounding box center [870, 429] width 985 height 741
click at [806, 509] on p "Here are some similar daypack backpacks in polyester or similar materials with …" at bounding box center [871, 481] width 518 height 98
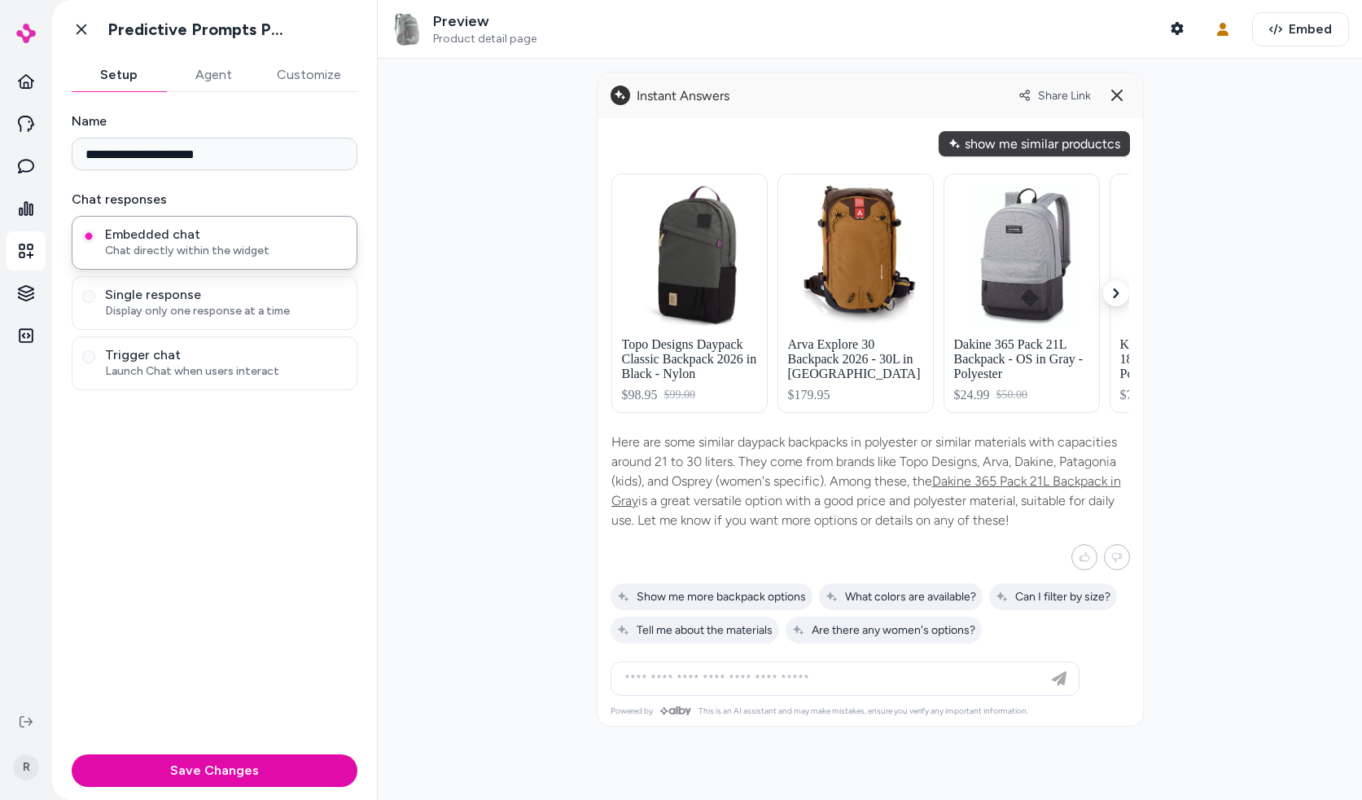
click at [774, 453] on p "Here are some similar daypack backpacks in polyester or similar materials with …" at bounding box center [871, 481] width 518 height 98
click at [1126, 292] on button "button" at bounding box center [1116, 293] width 26 height 26
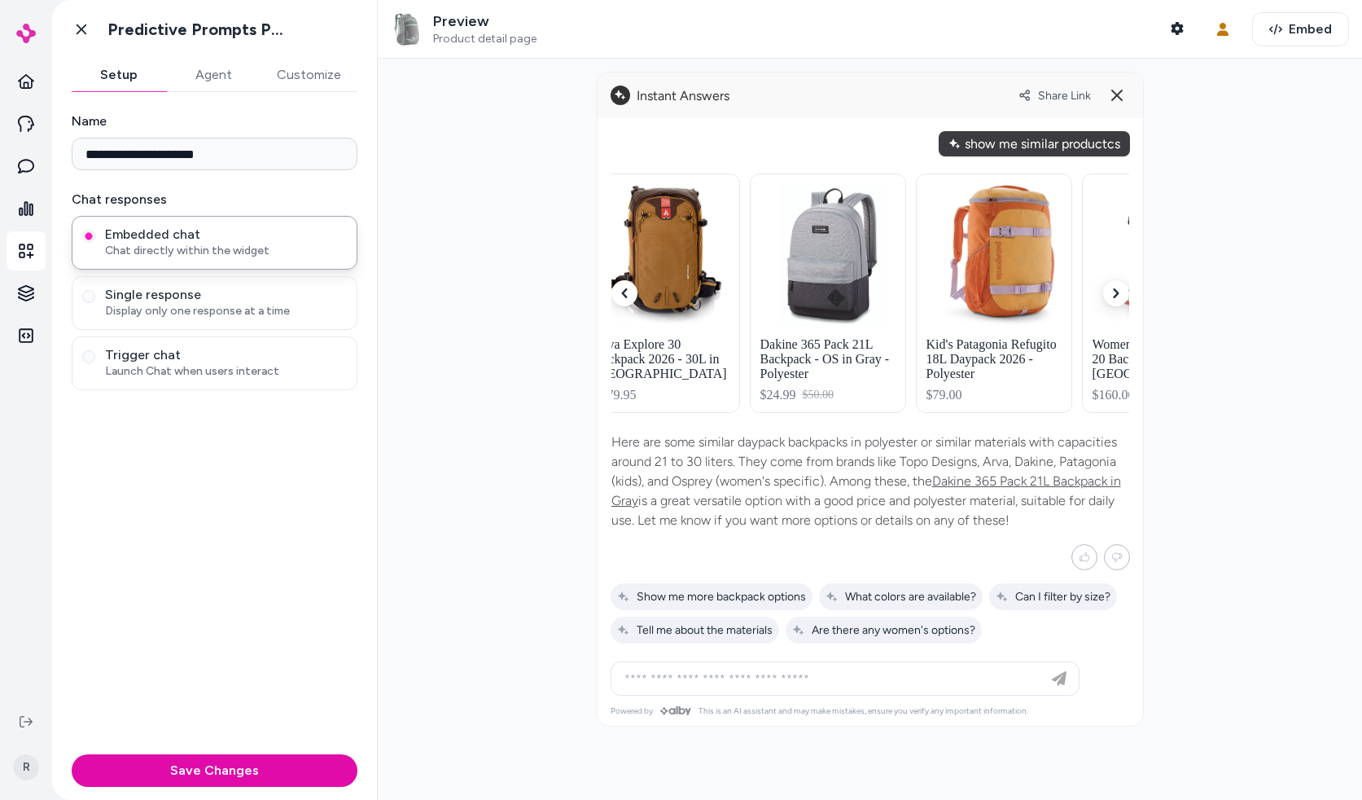
click at [1126, 292] on button "button" at bounding box center [1116, 293] width 26 height 26
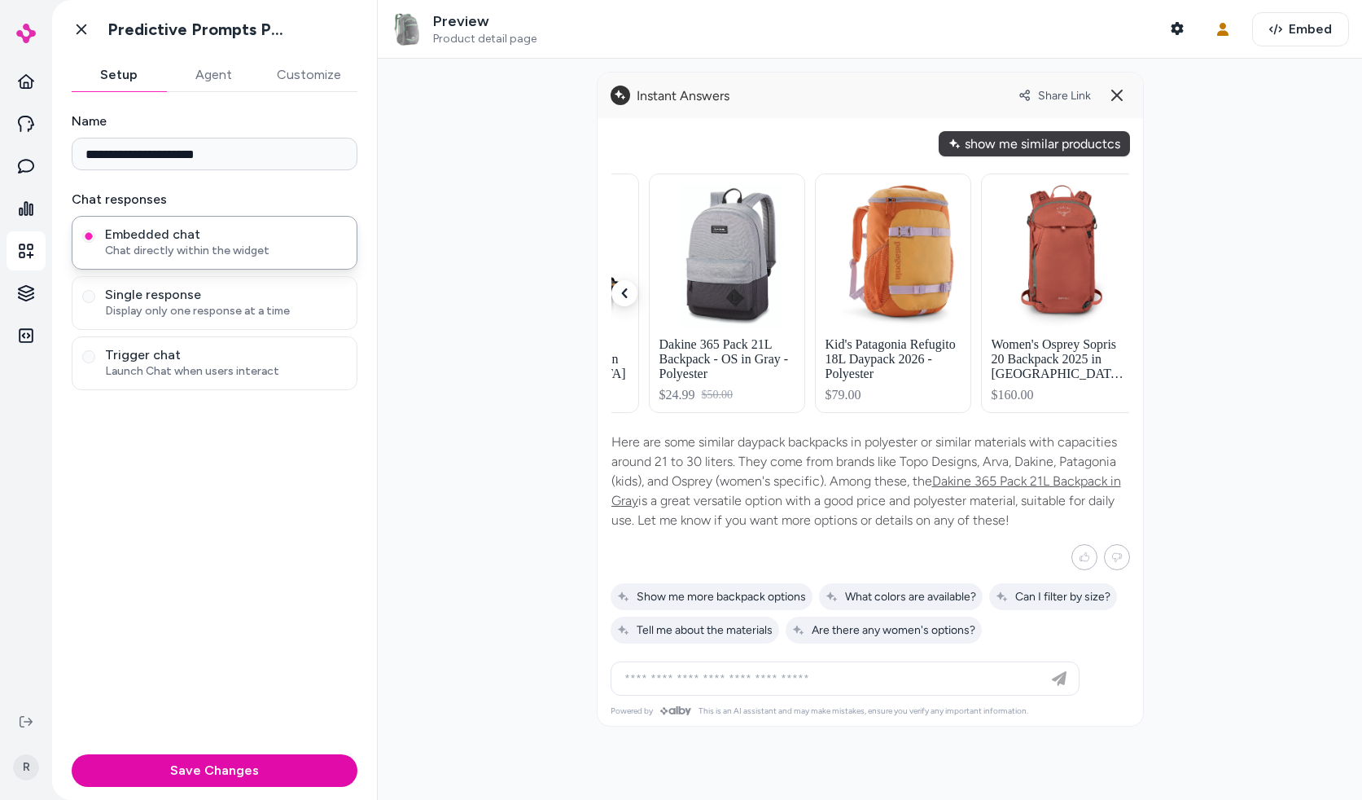
scroll to position [0, 303]
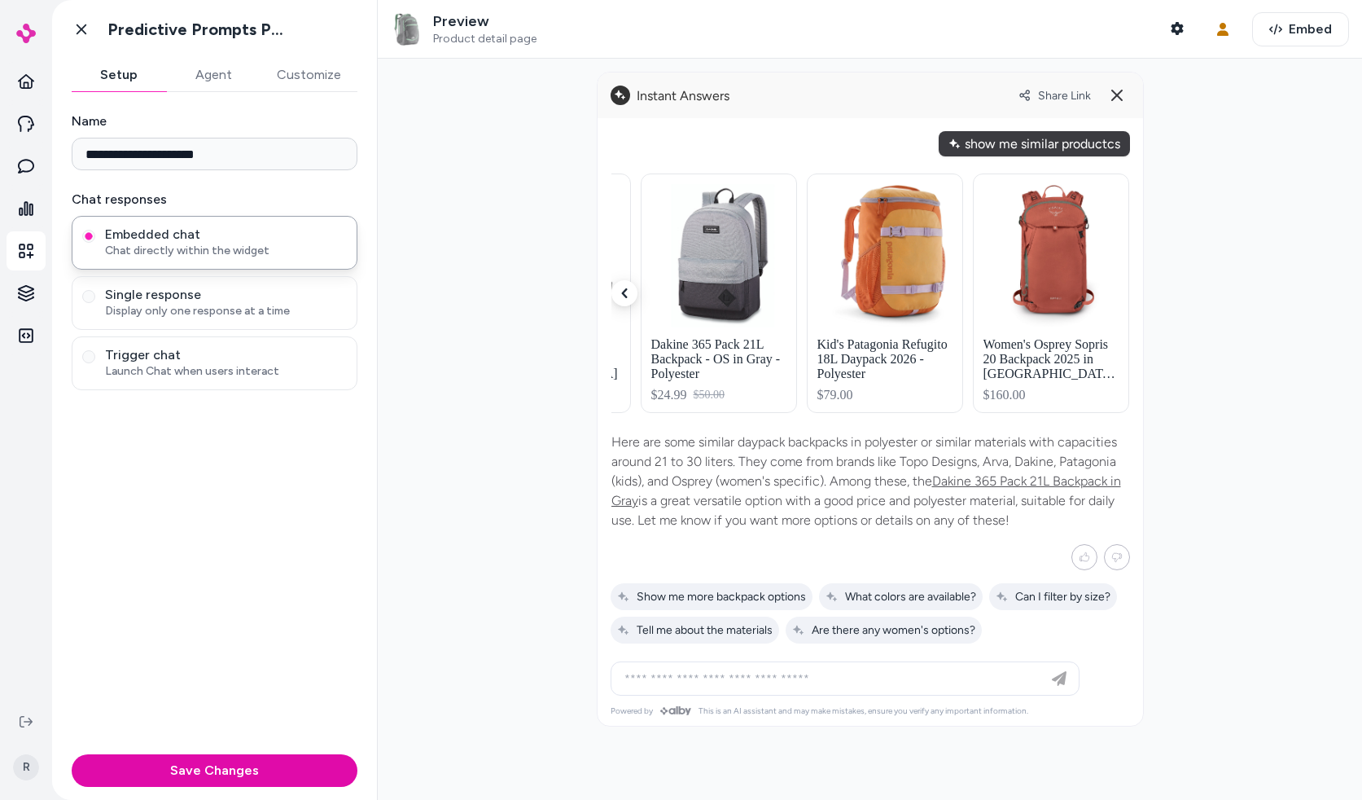
click at [1179, 342] on div at bounding box center [870, 429] width 985 height 741
click at [923, 678] on input at bounding box center [829, 679] width 428 height 20
type input "*"
type input "**********"
click at [320, 81] on button "Customize" at bounding box center [309, 75] width 97 height 33
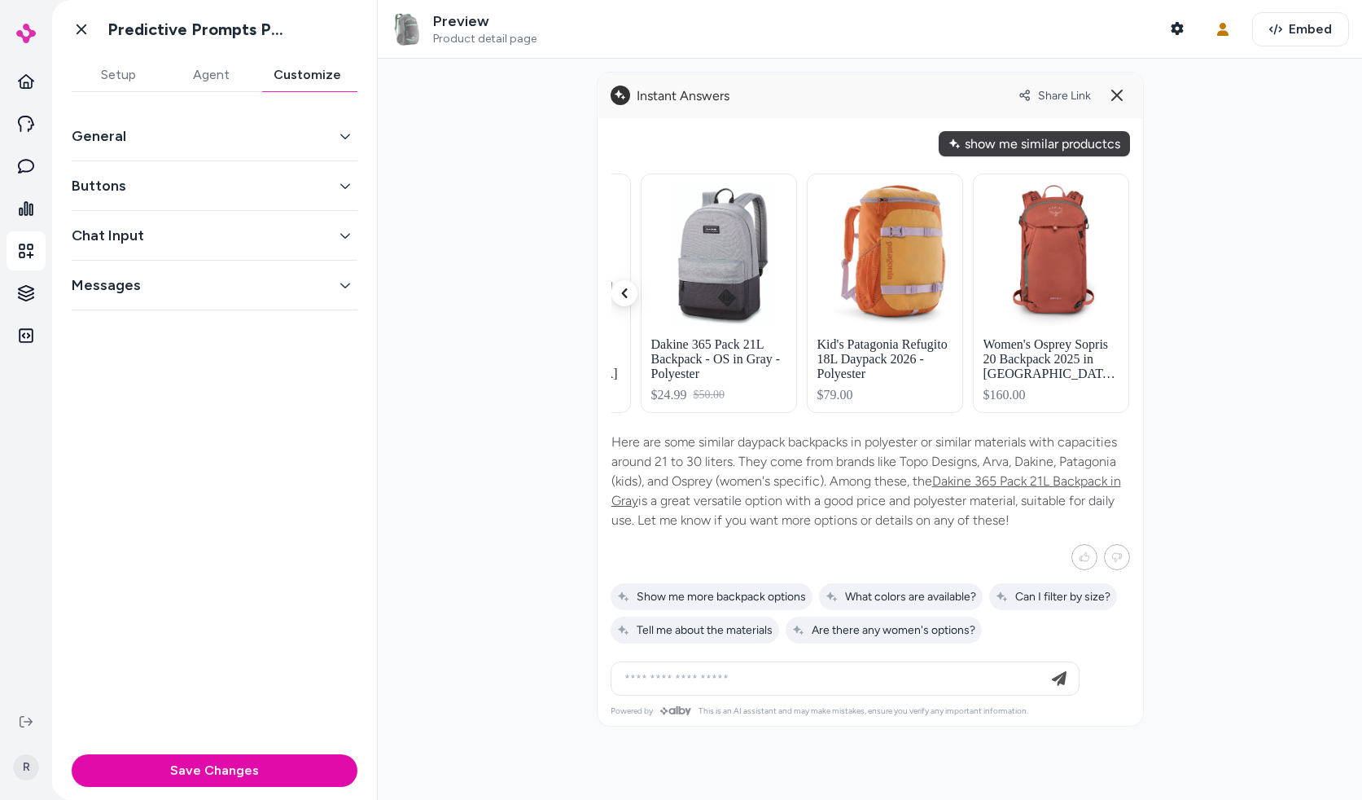
click at [185, 238] on button "Chat Input" at bounding box center [215, 235] width 286 height 23
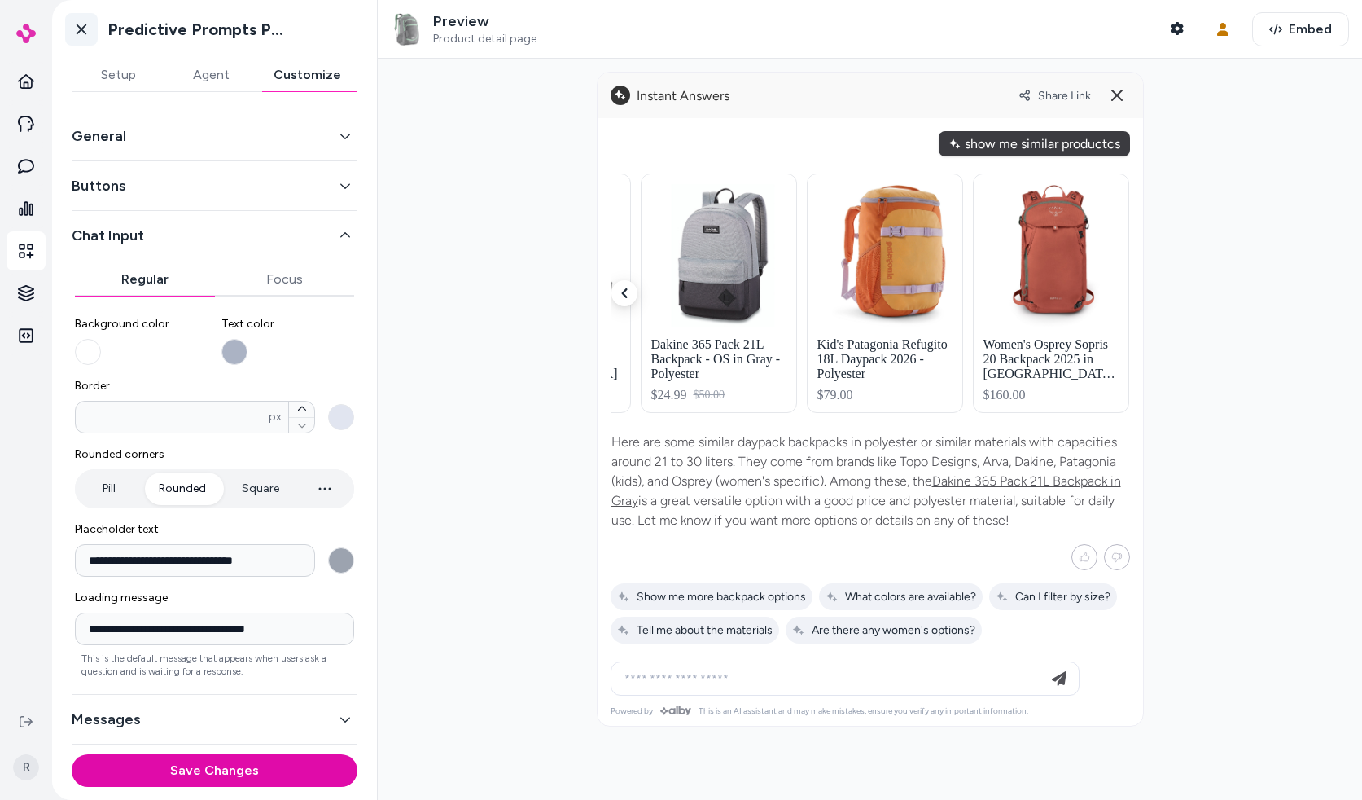
click at [85, 25] on icon at bounding box center [82, 29] width 10 height 11
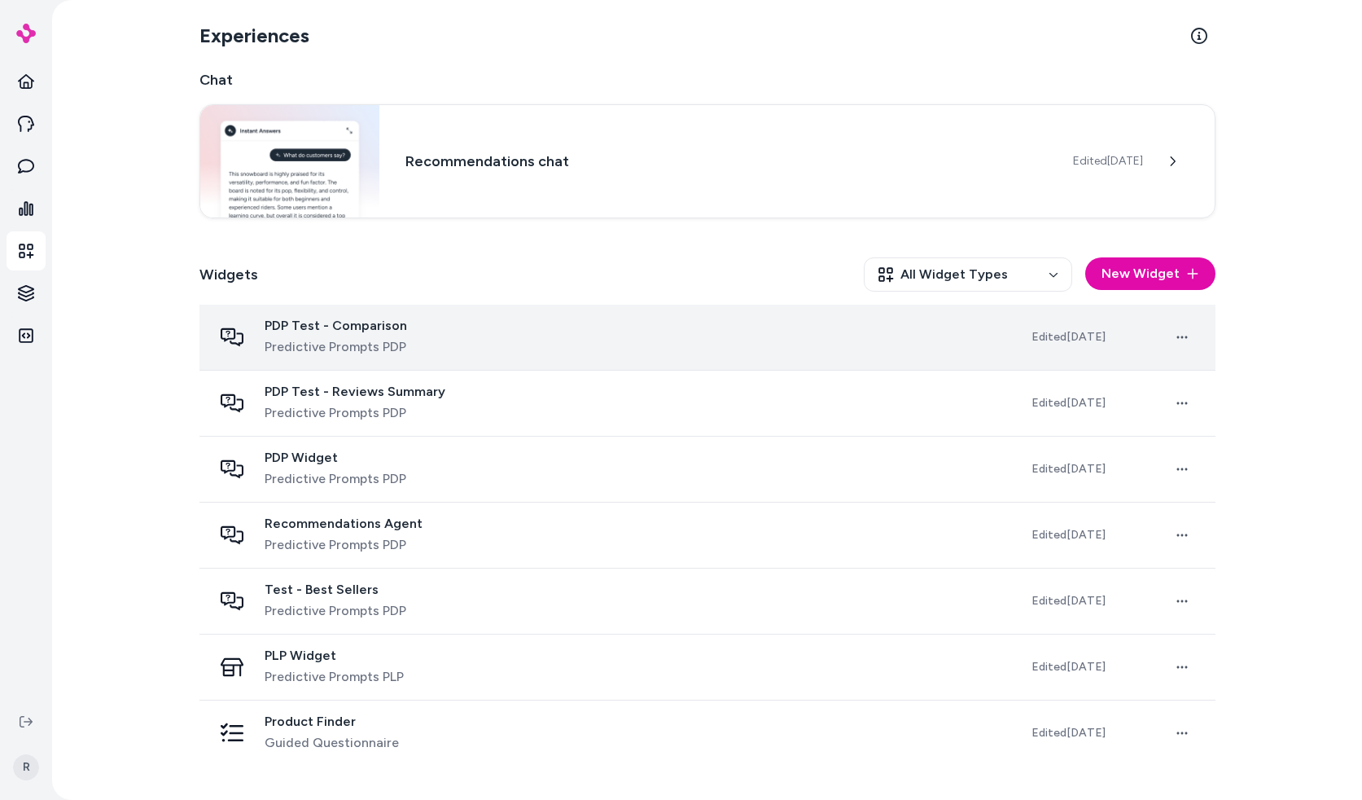
click at [473, 324] on div "PDP Test - Comparison Predictive Prompts PDP" at bounding box center [609, 337] width 793 height 39
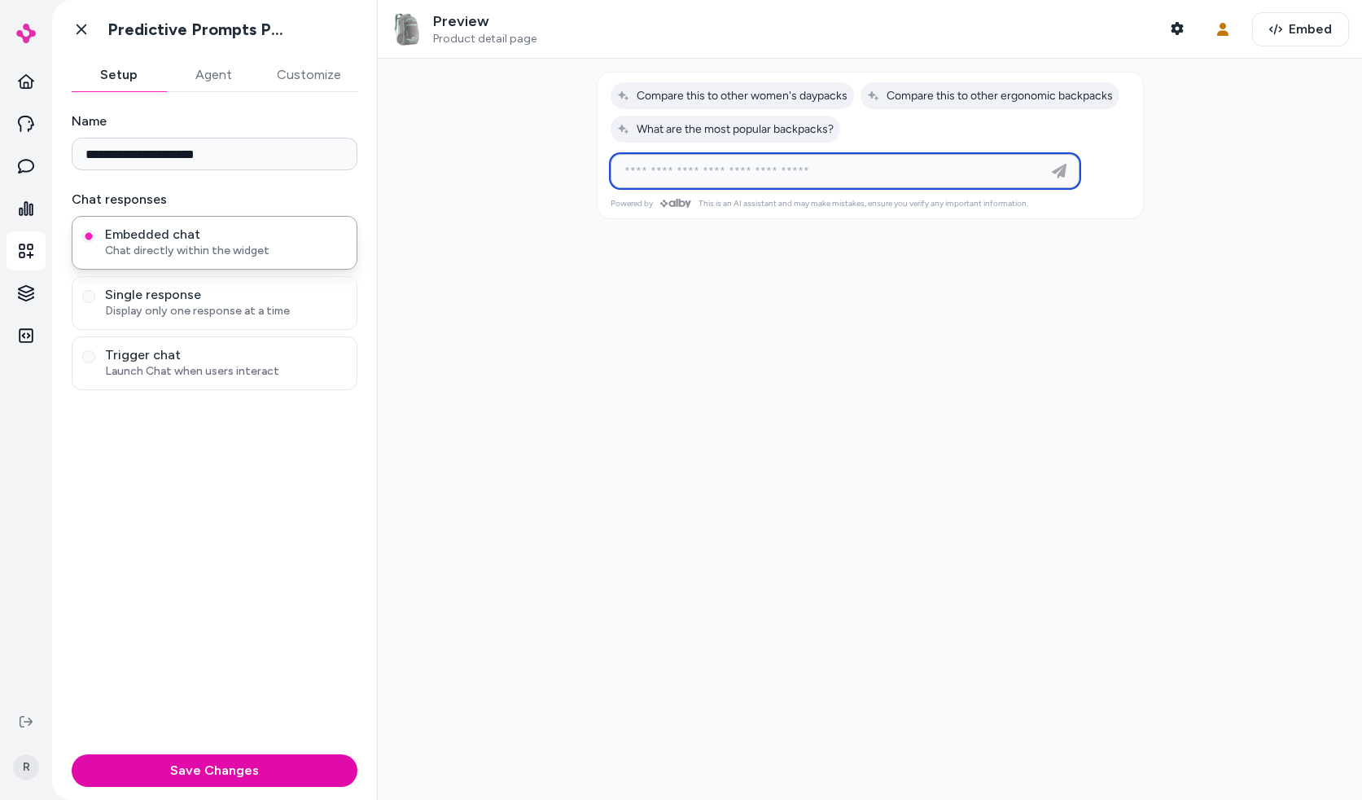
click at [745, 175] on input at bounding box center [829, 171] width 428 height 20
type input "**********"
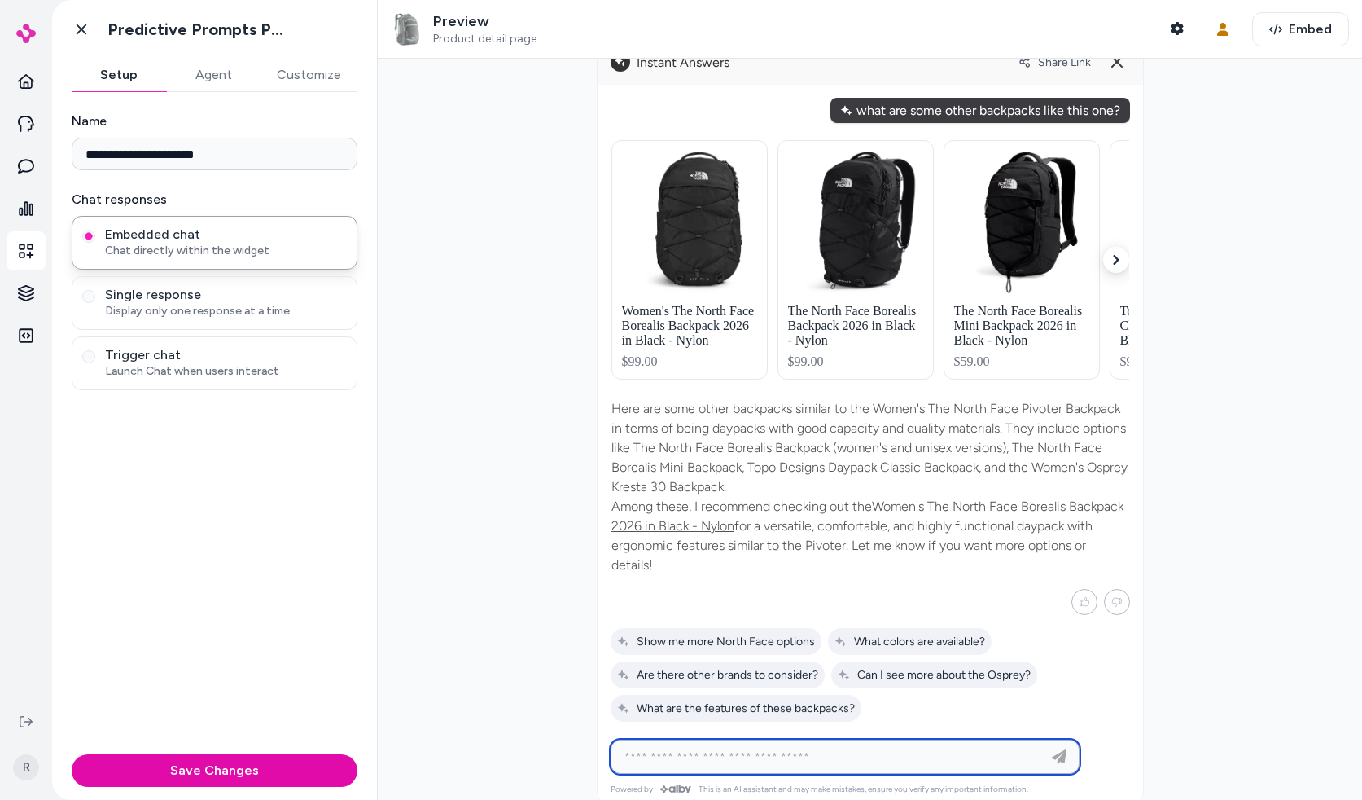
scroll to position [50, 0]
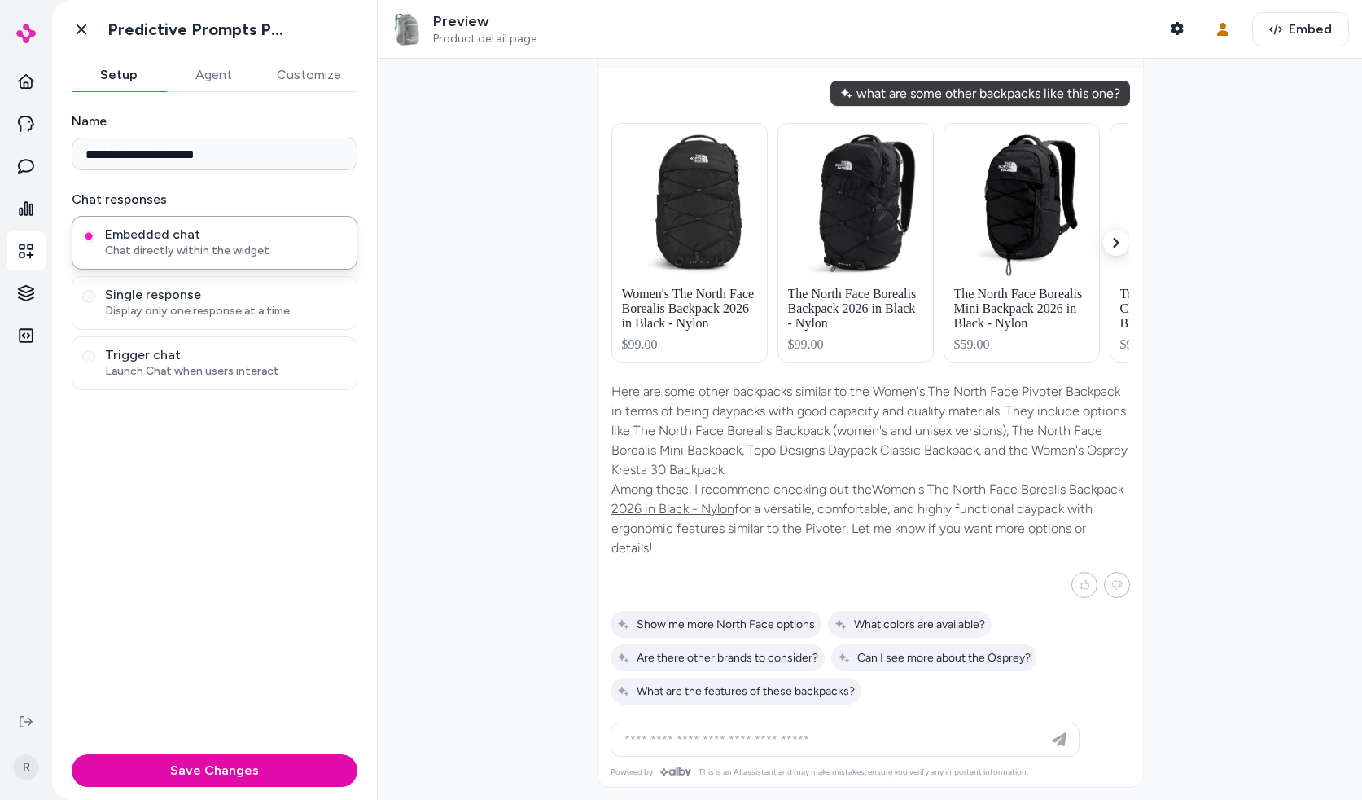
click at [1255, 611] on div at bounding box center [870, 429] width 985 height 741
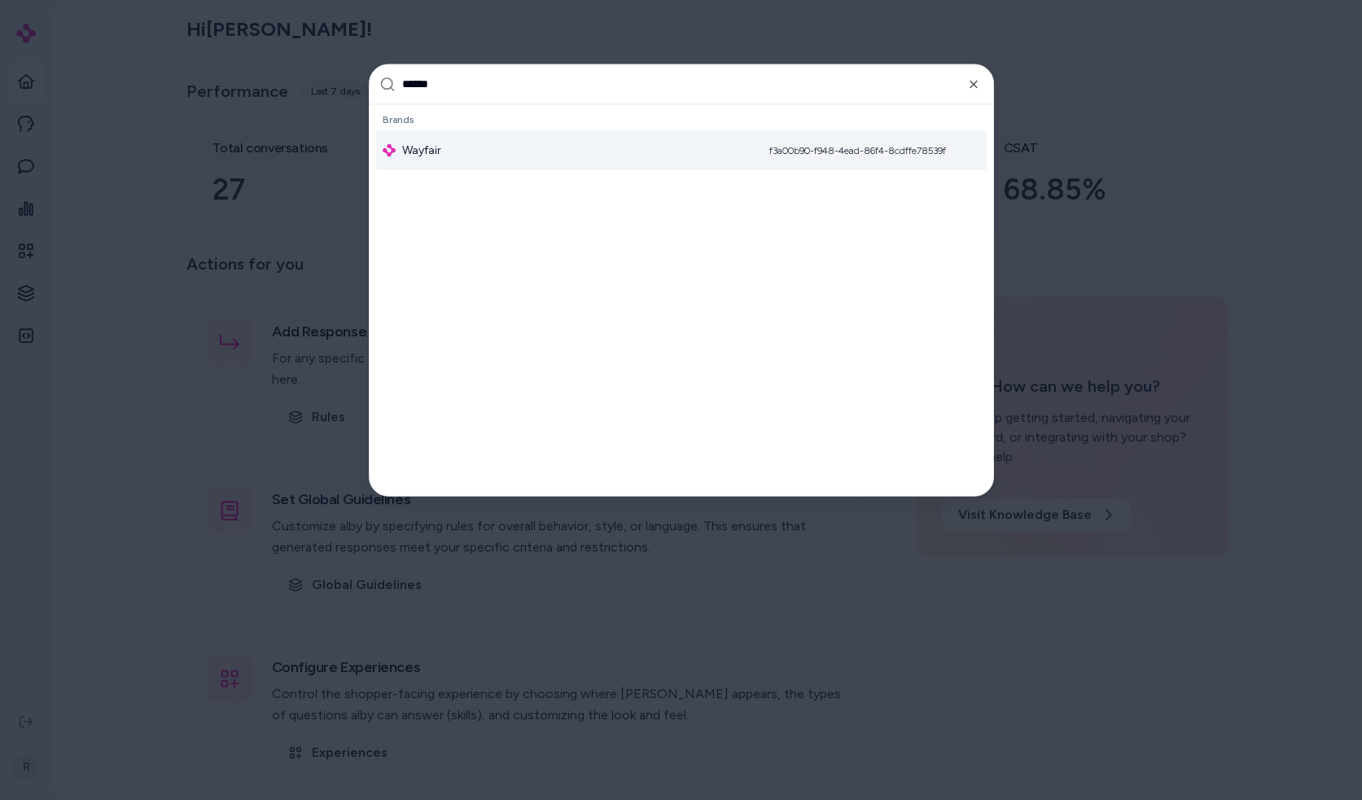
type input "*******"
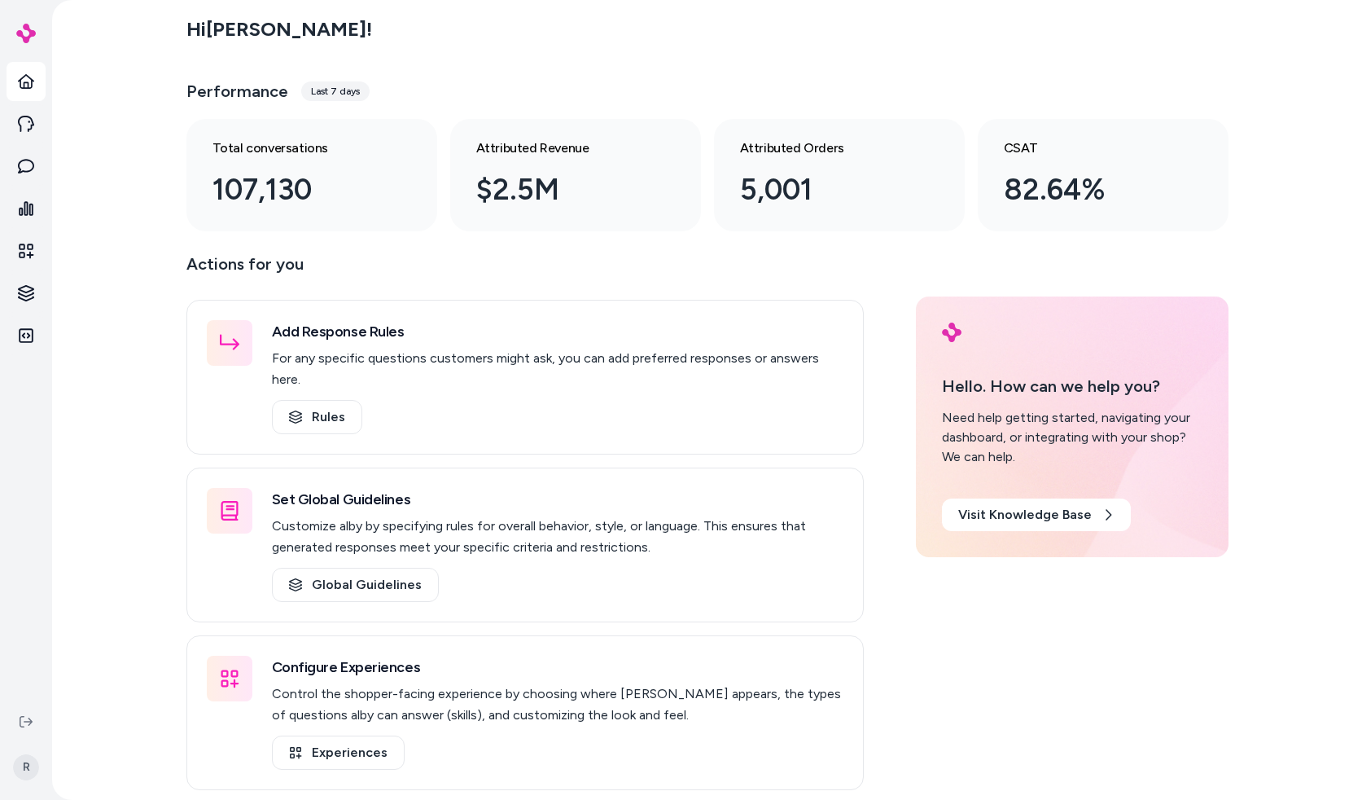
click at [46, 249] on div "Home Agents Inbox Analytics Experiences Knowledge Integrations" at bounding box center [26, 351] width 52 height 702
click at [40, 252] on link "Experiences" at bounding box center [26, 250] width 39 height 39
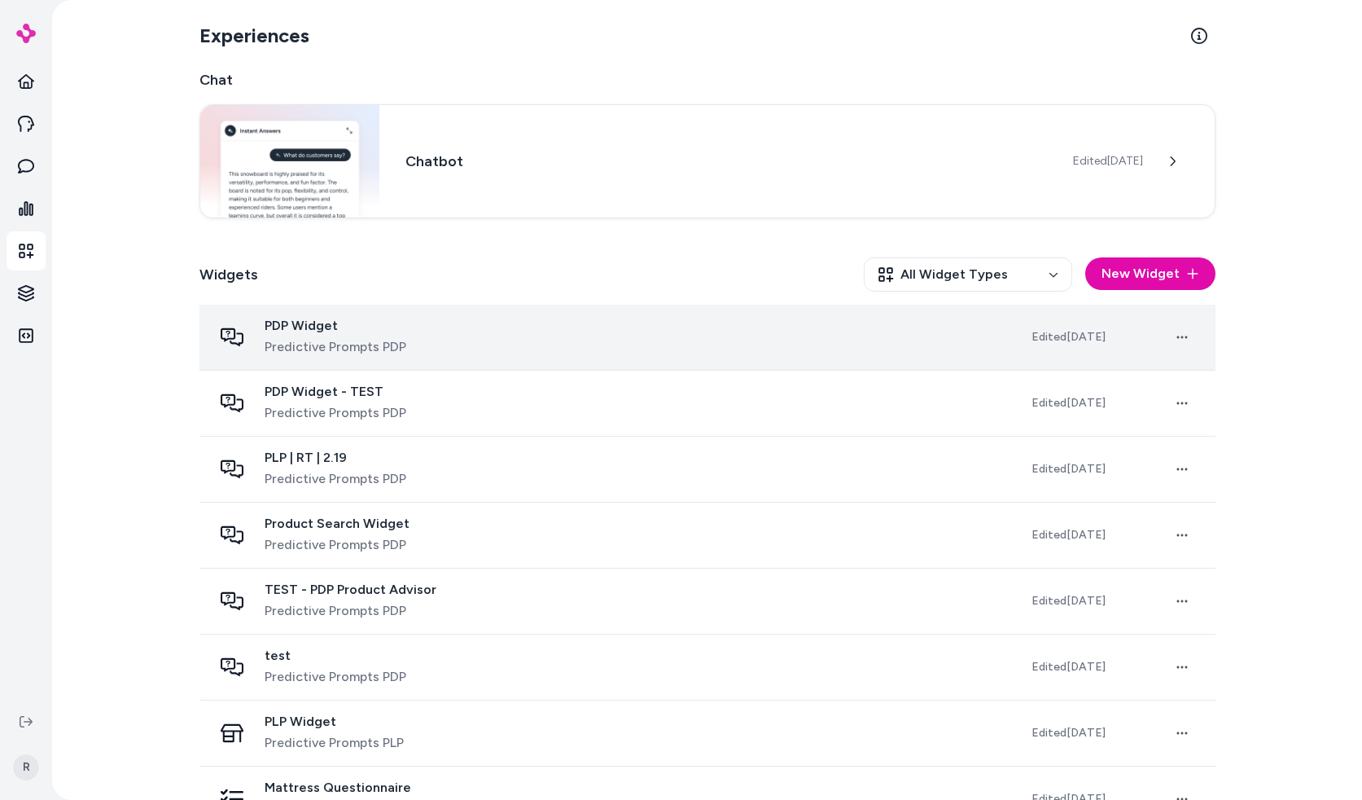
click at [509, 349] on div "PDP Widget Predictive Prompts PDP" at bounding box center [609, 337] width 793 height 39
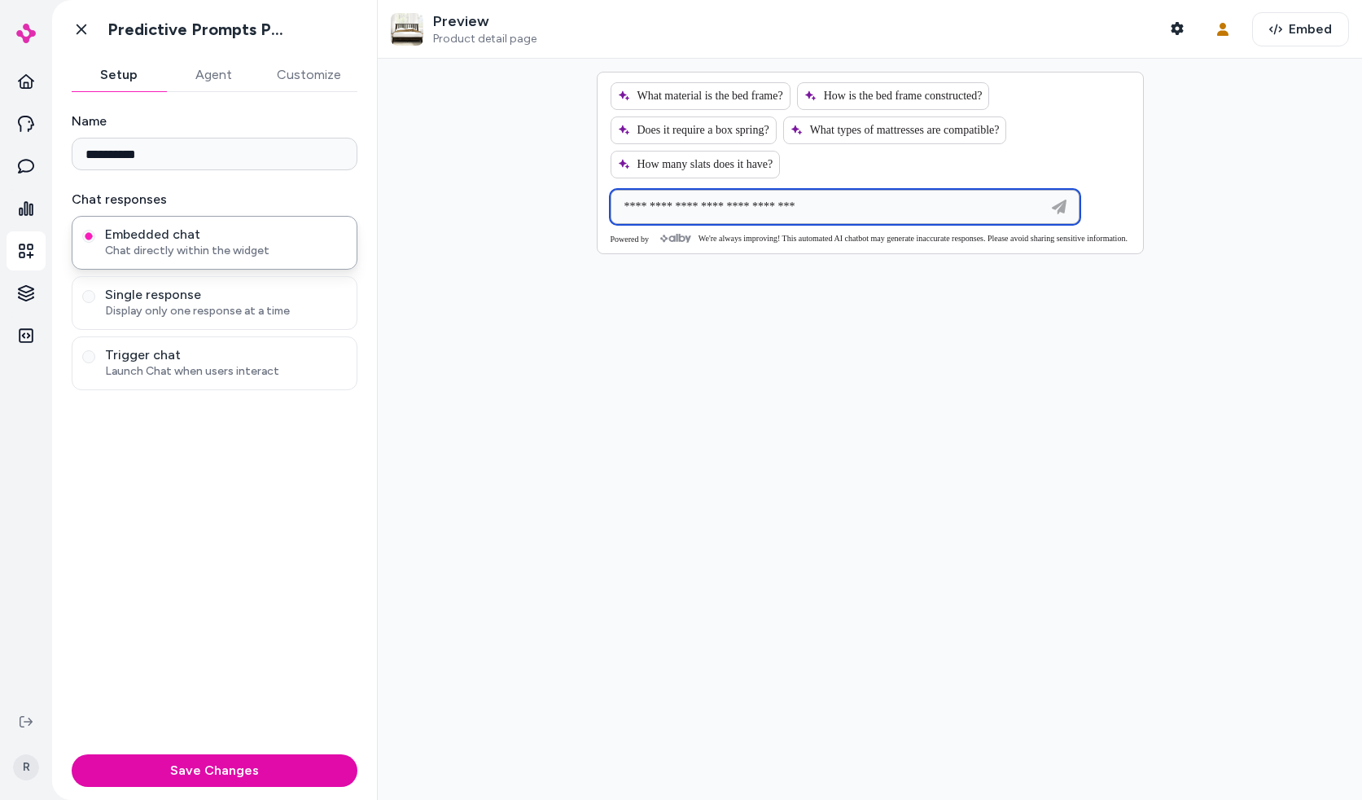
click at [794, 208] on input at bounding box center [829, 207] width 428 height 20
click at [799, 253] on div "Powered by We're always improving! This automated AI chatbot may generate inacc…" at bounding box center [871, 244] width 546 height 20
